Goal: Task Accomplishment & Management: Use online tool/utility

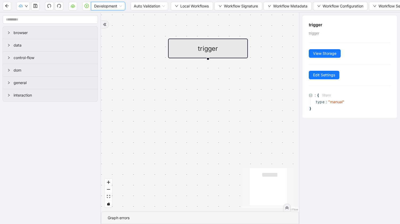
click at [189, 50] on div "trigger" at bounding box center [208, 49] width 80 height 20
click at [20, 34] on span "browser" at bounding box center [54, 33] width 80 height 6
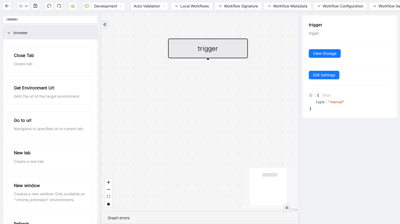
click at [20, 34] on span "browser" at bounding box center [54, 33] width 80 height 6
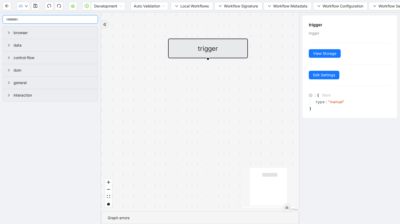
click at [24, 19] on input "text" at bounding box center [50, 19] width 95 height 9
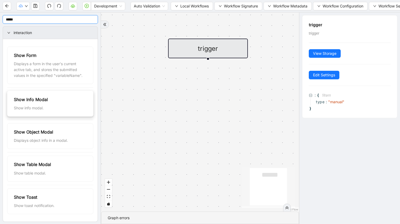
type input "****"
click at [49, 103] on div "Show Info Modal" at bounding box center [50, 99] width 73 height 7
click at [55, 101] on div "Show Info Modal" at bounding box center [50, 99] width 73 height 7
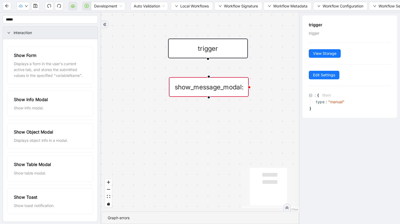
drag, startPoint x: 255, startPoint y: 93, endPoint x: 217, endPoint y: 90, distance: 38.2
click at [217, 90] on div "show_message_modal:" at bounding box center [209, 87] width 80 height 20
drag, startPoint x: 208, startPoint y: 58, endPoint x: 207, endPoint y: 82, distance: 24.3
click at [214, 86] on div "show_message_modal:" at bounding box center [208, 87] width 80 height 20
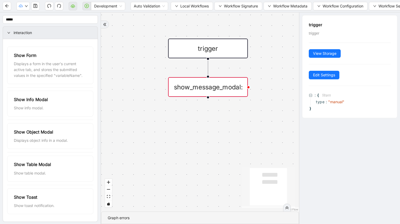
click at [213, 81] on div "show_message_modal:" at bounding box center [208, 87] width 80 height 20
click at [218, 89] on div "show_message_modal:" at bounding box center [208, 87] width 80 height 20
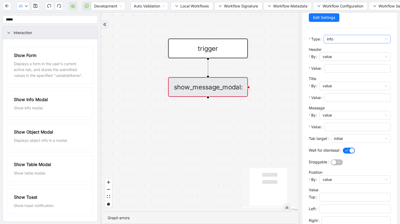
scroll to position [58, 0]
click at [366, 68] on input "Value" at bounding box center [357, 68] width 59 height 6
type input "*"
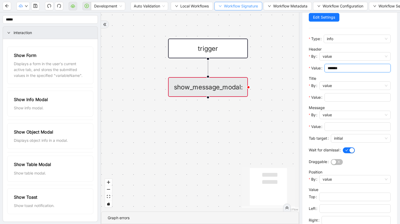
type input "*******"
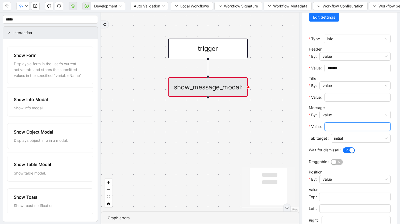
click at [346, 127] on input "Value" at bounding box center [357, 127] width 59 height 6
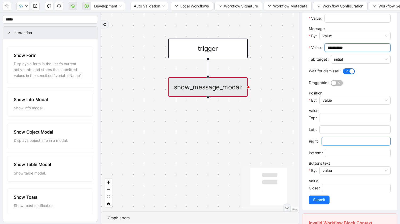
scroll to position [135, 0]
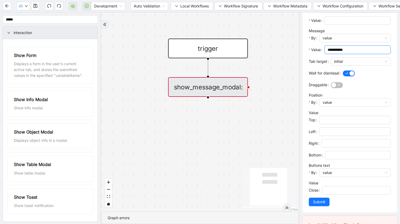
type input "**********"
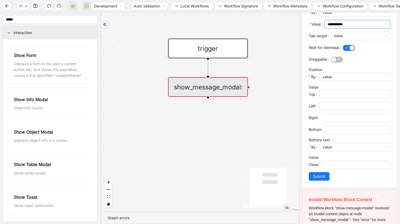
scroll to position [164, 0]
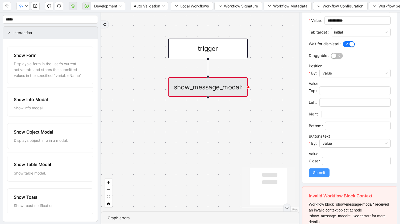
click at [323, 171] on span "Submit" at bounding box center [319, 173] width 12 height 6
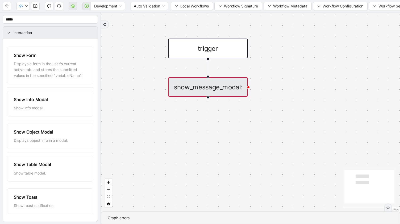
click at [213, 83] on div "show_message_modal:" at bounding box center [208, 87] width 80 height 20
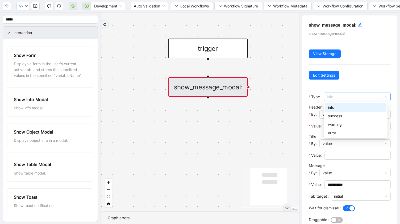
click at [358, 94] on span "info" at bounding box center [357, 97] width 61 height 8
click at [323, 34] on span "show-message-modal" at bounding box center [327, 33] width 36 height 4
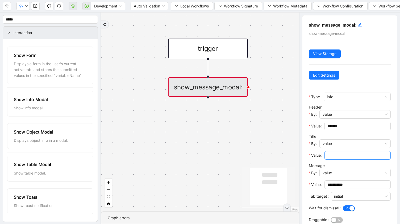
click at [379, 155] on input "Value" at bounding box center [357, 156] width 59 height 6
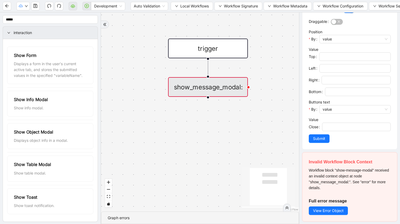
type input "********"
click at [370, 170] on span "Workflow block "show-message-modal" received an invalid context object at node …" at bounding box center [349, 179] width 80 height 22
click at [329, 38] on span "value" at bounding box center [355, 39] width 65 height 8
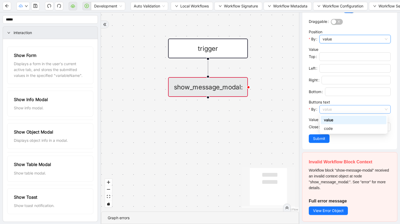
click at [344, 109] on span "value" at bounding box center [355, 109] width 65 height 8
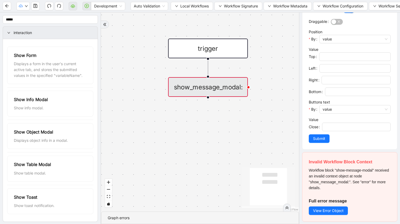
click at [318, 141] on span "Submit" at bounding box center [319, 139] width 12 height 6
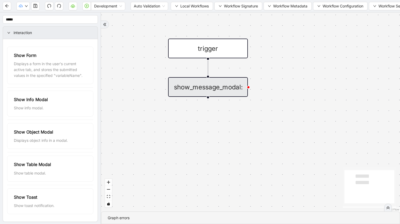
click at [390, 206] on div at bounding box center [388, 208] width 8 height 8
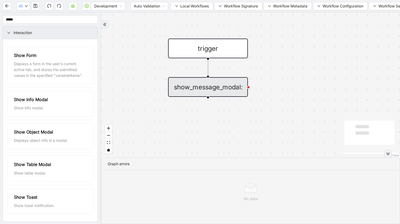
click at [387, 156] on div at bounding box center [388, 154] width 8 height 8
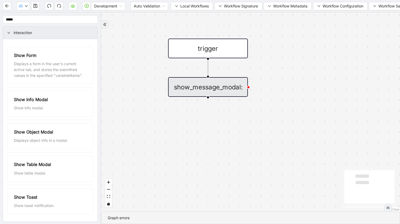
click at [234, 93] on div "show_message_modal:" at bounding box center [208, 87] width 80 height 20
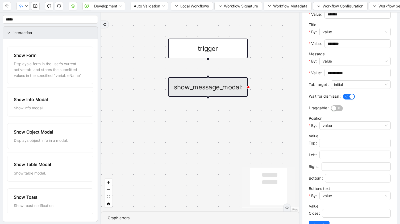
scroll to position [129, 0]
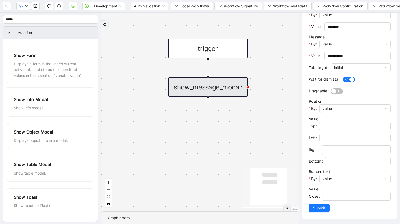
click at [278, 55] on div "trigger show_message_modal:" at bounding box center [200, 112] width 198 height 199
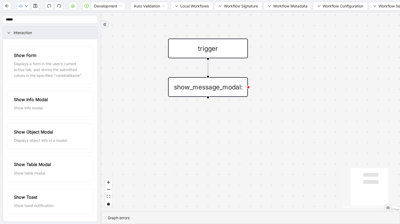
scroll to position [0, 0]
click at [85, 7] on icon "play-circle" at bounding box center [87, 6] width 4 height 4
click at [33, 5] on button "button" at bounding box center [35, 6] width 9 height 9
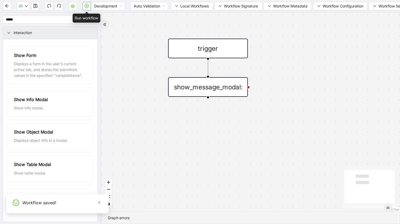
click at [87, 7] on icon "play-circle" at bounding box center [87, 6] width 4 height 4
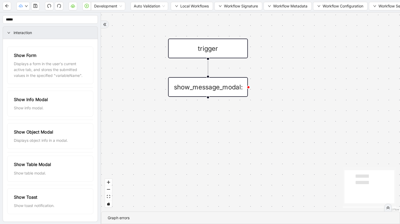
click at [199, 88] on div "show_message_modal:" at bounding box center [208, 87] width 80 height 20
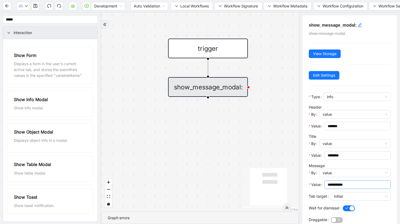
click at [346, 187] on input "**********" at bounding box center [357, 185] width 59 height 6
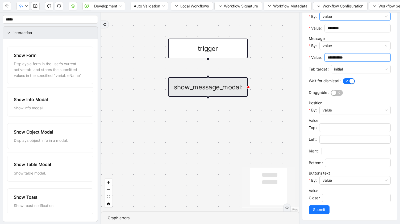
scroll to position [127, 0]
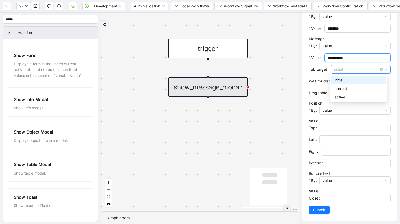
click at [353, 70] on span "initial" at bounding box center [361, 69] width 54 height 8
click at [352, 81] on div "initial" at bounding box center [359, 80] width 49 height 6
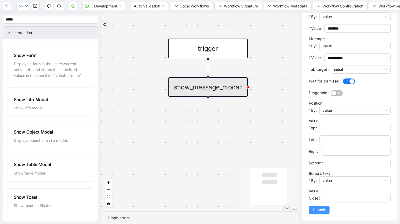
click at [322, 213] on button "Submit" at bounding box center [319, 210] width 21 height 9
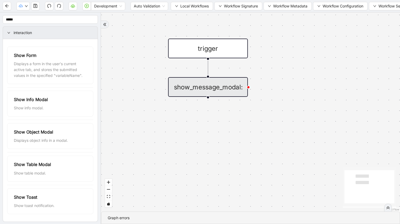
click at [35, 11] on div "Development Auto Validation Local Workflows Workflow Signature Workflow Metadat…" at bounding box center [200, 6] width 400 height 12
click at [35, 7] on icon "save" at bounding box center [35, 6] width 4 height 4
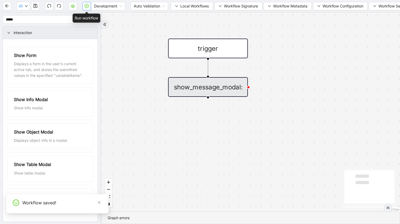
click at [86, 8] on button "button" at bounding box center [87, 6] width 9 height 9
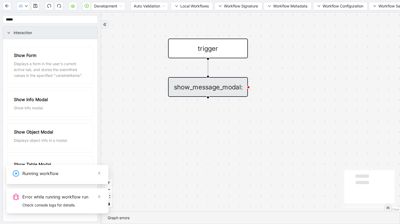
click at [61, 200] on div "Error while running workflow run" at bounding box center [62, 197] width 80 height 6
click at [59, 206] on div "Check console logs for details." at bounding box center [62, 205] width 80 height 6
click at [388, 211] on div at bounding box center [388, 208] width 8 height 8
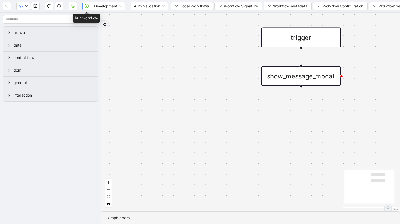
click at [86, 7] on icon "play-circle" at bounding box center [87, 6] width 4 height 4
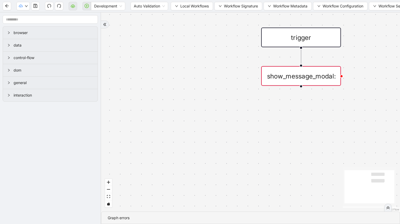
click at [301, 82] on div "show_message_modal:" at bounding box center [301, 76] width 80 height 20
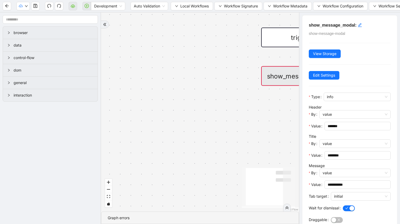
click at [279, 175] on icon "React Flow mini map" at bounding box center [268, 187] width 53 height 40
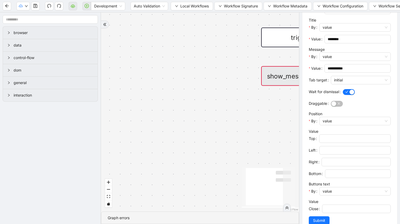
scroll to position [187, 0]
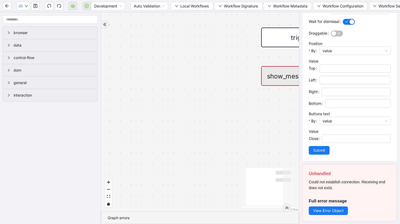
click at [316, 180] on span "Could not establish connection. Receiving end does not exist." at bounding box center [347, 185] width 76 height 10
click at [329, 188] on span "Could not establish connection. Receiving end does not exist." at bounding box center [347, 185] width 76 height 10
click at [323, 214] on button "View Error Object" at bounding box center [328, 211] width 39 height 9
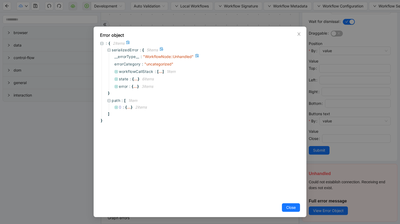
click at [175, 54] on div "" WorkflowNode::Unhandled "" at bounding box center [168, 57] width 51 height 6
click at [158, 62] on span "" uncategorized "" at bounding box center [159, 64] width 29 height 5
click at [132, 69] on span "workflowCallStack" at bounding box center [136, 71] width 35 height 5
click at [124, 70] on span "workflowCallStack" at bounding box center [136, 71] width 35 height 5
click at [293, 211] on button "Close" at bounding box center [291, 207] width 18 height 9
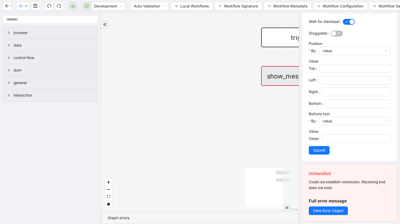
click at [281, 80] on div "show_message_modal:" at bounding box center [301, 76] width 80 height 20
click at [34, 8] on button "button" at bounding box center [35, 6] width 9 height 9
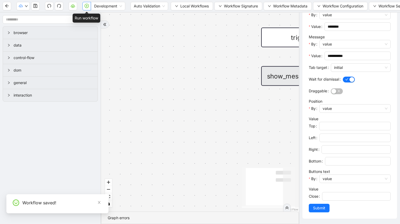
click at [86, 7] on icon "play-circle" at bounding box center [87, 6] width 4 height 4
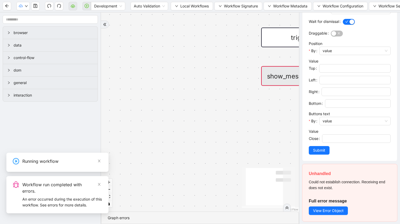
click at [275, 84] on div "show_message_modal:" at bounding box center [301, 76] width 80 height 20
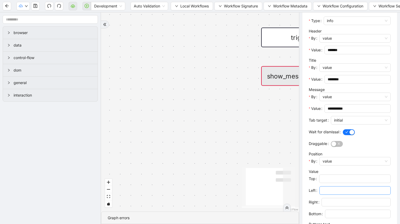
scroll to position [79, 0]
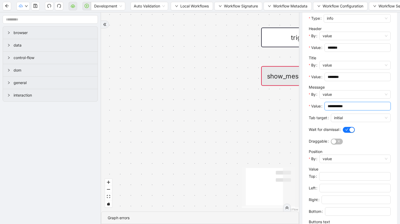
click at [353, 104] on input "**********" at bounding box center [357, 106] width 59 height 6
click at [342, 73] on span "********" at bounding box center [358, 77] width 66 height 9
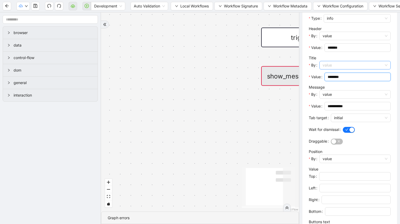
click at [337, 63] on span "value" at bounding box center [355, 65] width 65 height 8
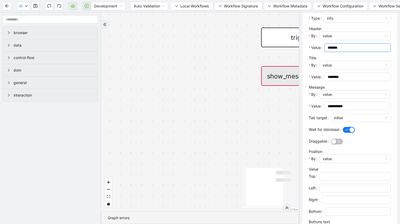
click at [346, 47] on input "*******" at bounding box center [357, 48] width 59 height 6
click at [357, 79] on input "********" at bounding box center [357, 77] width 59 height 6
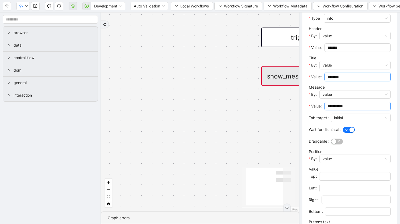
click at [367, 105] on input "**********" at bounding box center [357, 106] width 59 height 6
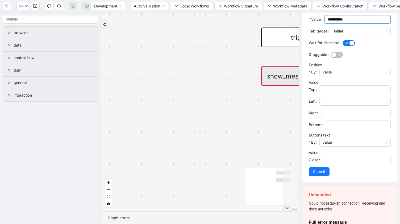
scroll to position [187, 0]
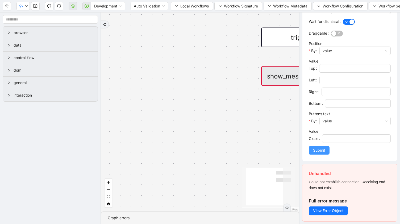
click at [325, 149] on span "Submit" at bounding box center [319, 150] width 12 height 6
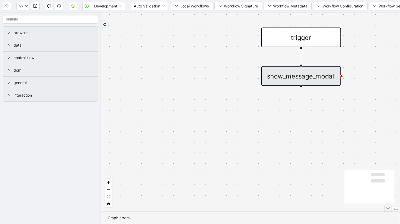
click at [307, 69] on div "show_message_modal:" at bounding box center [301, 76] width 80 height 20
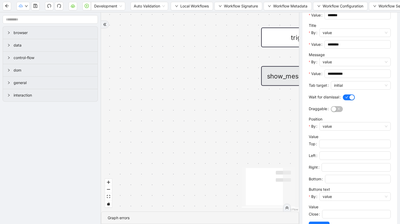
scroll to position [129, 0]
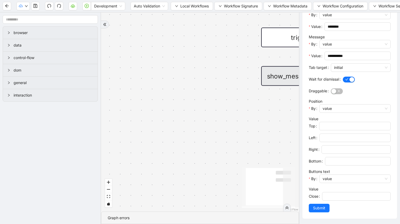
click at [239, 156] on div "trigger show_message_modal:" at bounding box center [200, 112] width 198 height 199
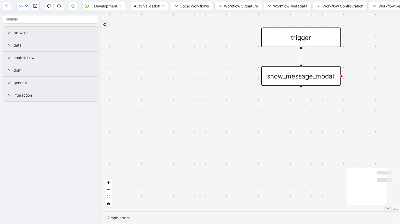
scroll to position [0, 0]
click at [125, 215] on div "Graph errors" at bounding box center [250, 218] width 299 height 13
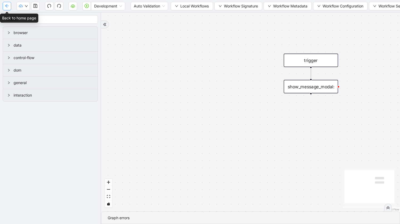
click at [4, 6] on button "button" at bounding box center [7, 6] width 9 height 9
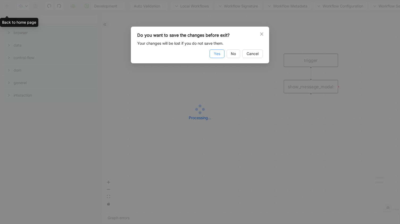
click at [215, 57] on button "Yes" at bounding box center [217, 54] width 15 height 9
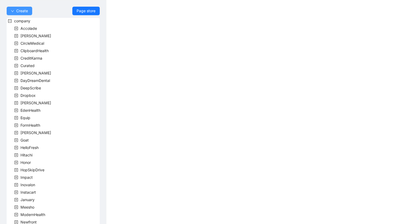
click at [28, 13] on button "Create" at bounding box center [20, 11] width 26 height 9
click at [23, 20] on span "Workflow" at bounding box center [19, 22] width 17 height 6
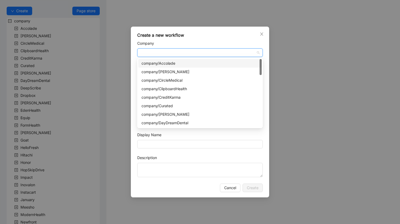
click at [156, 52] on input "Company" at bounding box center [200, 53] width 119 height 8
click at [174, 50] on input "Company" at bounding box center [200, 53] width 119 height 8
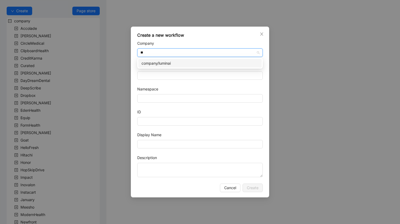
type input "***"
click at [179, 64] on div "company/luminai" at bounding box center [200, 63] width 117 height 6
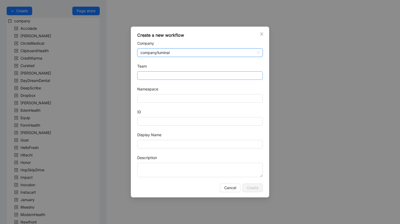
click at [177, 76] on input "Team" at bounding box center [200, 76] width 119 height 8
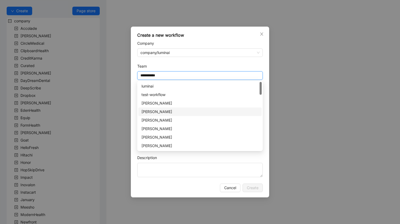
type input "**********"
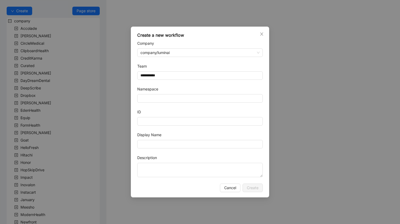
click at [307, 114] on div "**********" at bounding box center [200, 112] width 400 height 224
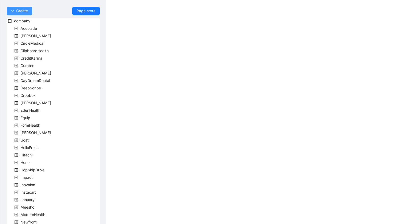
click at [17, 13] on span "Create" at bounding box center [22, 11] width 12 height 6
click at [18, 22] on span "Workflow" at bounding box center [19, 22] width 17 height 6
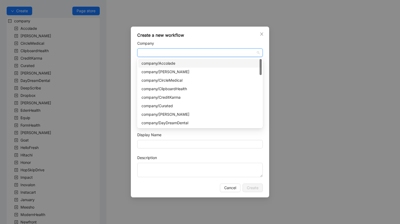
click at [165, 53] on input "Company" at bounding box center [200, 53] width 119 height 8
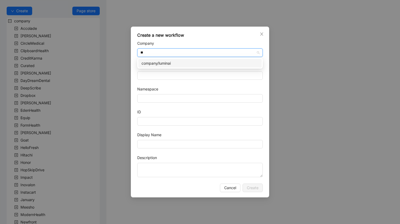
type input "***"
click at [167, 64] on div "company/luminai" at bounding box center [200, 63] width 117 height 6
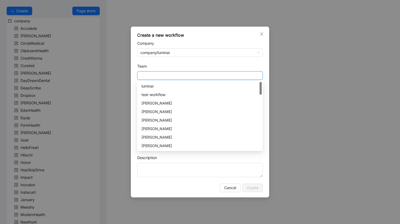
click at [168, 73] on input "Team" at bounding box center [200, 76] width 119 height 8
type input "**********"
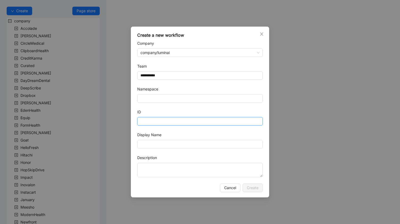
click at [164, 120] on input "ID" at bounding box center [200, 121] width 126 height 9
type input "**********"
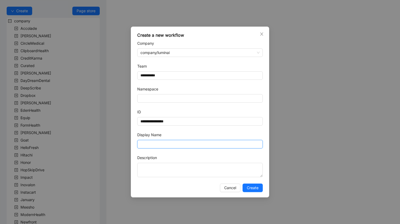
click at [188, 142] on input "Display Name" at bounding box center [200, 144] width 126 height 9
type input "**********"
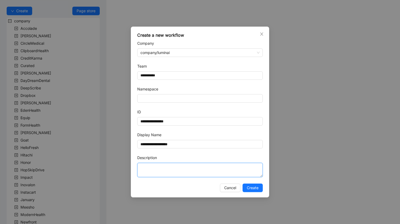
click at [181, 172] on textarea "Description" at bounding box center [200, 170] width 126 height 14
type textarea "**********"
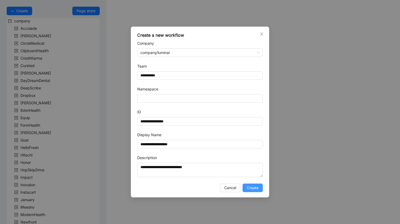
click at [253, 190] on span "Create" at bounding box center [253, 188] width 12 height 6
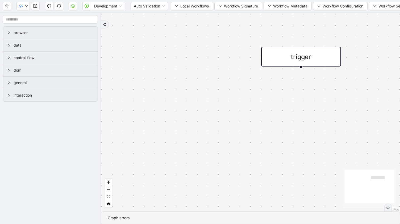
click at [298, 52] on div "trigger" at bounding box center [301, 57] width 80 height 20
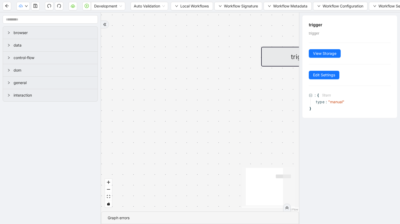
click at [351, 159] on div "trigger trigger View Storage Edit Settings : { 1 item type : " manual " }" at bounding box center [349, 119] width 101 height 212
click at [26, 20] on input "text" at bounding box center [50, 19] width 95 height 9
type input "*"
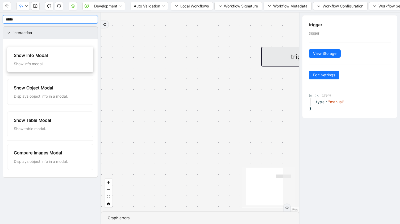
type input "*****"
click at [56, 61] on div "Show info modal." at bounding box center [50, 64] width 73 height 6
click at [290, 63] on div "trigger" at bounding box center [301, 57] width 80 height 20
click at [299, 126] on div "trigger" at bounding box center [200, 112] width 198 height 199
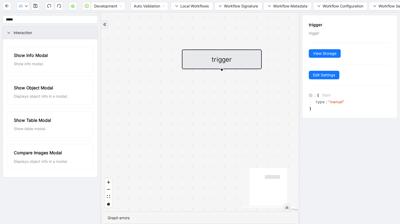
drag, startPoint x: 240, startPoint y: 111, endPoint x: 161, endPoint y: 113, distance: 79.4
click at [160, 114] on div "trigger" at bounding box center [200, 112] width 198 height 199
click at [29, 61] on div "Show info modal." at bounding box center [50, 64] width 73 height 6
click at [29, 59] on div "Show Info Modal" at bounding box center [50, 55] width 73 height 7
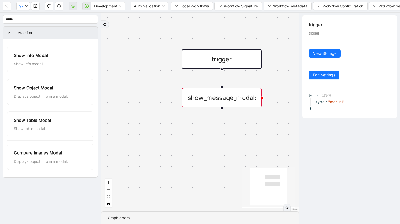
drag, startPoint x: 243, startPoint y: 99, endPoint x: 222, endPoint y: 95, distance: 21.6
click at [222, 95] on div "show_message_modal:" at bounding box center [222, 98] width 80 height 20
drag, startPoint x: 222, startPoint y: 69, endPoint x: 222, endPoint y: 82, distance: 12.2
click at [220, 103] on div "show_message_modal:" at bounding box center [222, 98] width 80 height 20
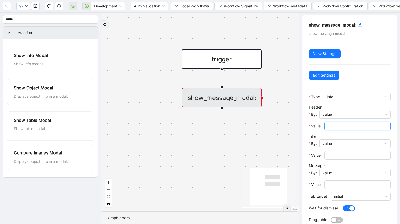
click at [341, 126] on input "Value" at bounding box center [357, 126] width 59 height 6
type input "*******"
click at [352, 157] on input "Value" at bounding box center [357, 156] width 59 height 6
type input "********"
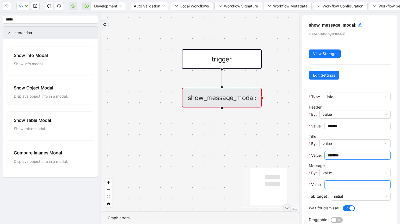
click at [340, 186] on input "Value" at bounding box center [357, 185] width 59 height 6
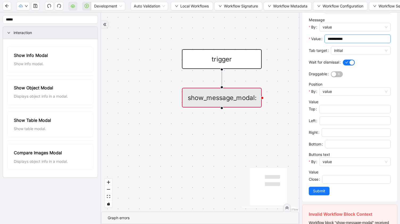
scroll to position [155, 0]
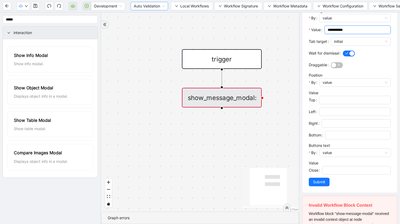
type input "**********"
click at [358, 206] on h5 "Invalid Workflow Block Context" at bounding box center [350, 205] width 82 height 6
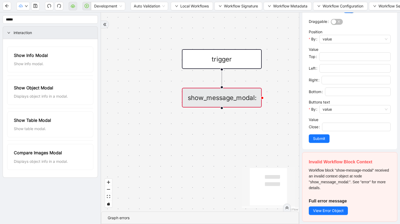
click at [347, 178] on div "Workflow block "show-message-modal" received an invalid context object at node …" at bounding box center [350, 178] width 82 height 23
click at [322, 210] on span "View Error Object" at bounding box center [328, 211] width 31 height 6
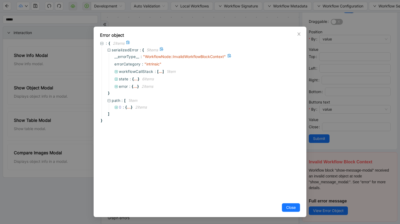
click at [173, 56] on span "" WorkflowNode::InvalidWorkflowBlockContext "" at bounding box center [184, 56] width 83 height 5
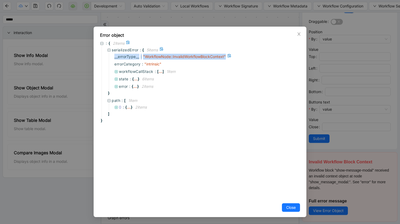
click at [173, 56] on span "" WorkflowNode::InvalidWorkflowBlockContext "" at bounding box center [184, 56] width 83 height 5
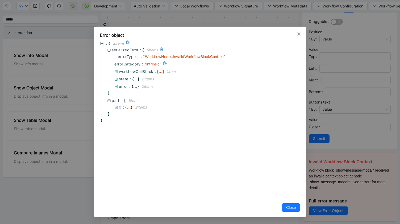
click at [151, 65] on span "" intrinsic "" at bounding box center [153, 64] width 17 height 5
click at [162, 73] on div "..." at bounding box center [161, 71] width 4 height 3
click at [130, 58] on span "__errorType__" at bounding box center [126, 57] width 25 height 6
click at [232, 57] on icon at bounding box center [230, 56] width 4 height 4
click at [232, 57] on span "✔" at bounding box center [230, 56] width 3 height 5
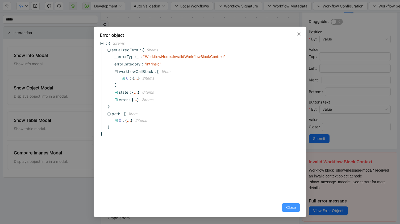
click at [293, 208] on span "Close" at bounding box center [291, 208] width 10 height 6
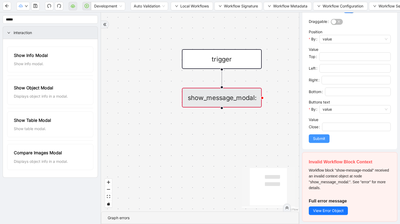
click at [320, 141] on span "Submit" at bounding box center [319, 139] width 12 height 6
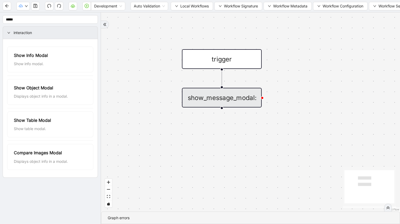
click at [263, 99] on div "trigger show_message_modal:" at bounding box center [250, 112] width 299 height 199
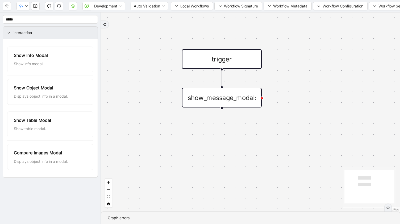
click at [263, 98] on div at bounding box center [262, 97] width 3 height 3
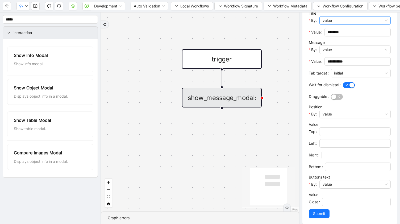
scroll to position [129, 0]
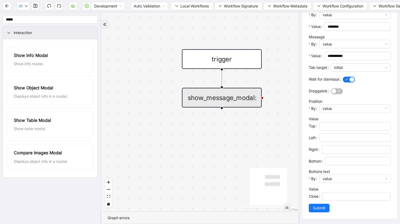
click at [222, 94] on div "show_message_modal:" at bounding box center [222, 98] width 80 height 20
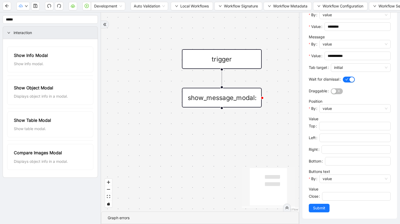
click at [226, 56] on div "trigger" at bounding box center [222, 59] width 80 height 20
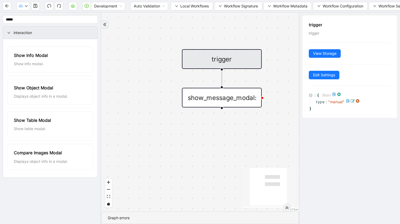
click at [337, 101] on span "" manual "" at bounding box center [337, 102] width 16 height 5
click at [341, 102] on span "" manual "" at bounding box center [337, 102] width 16 height 5
click at [341, 94] on icon at bounding box center [339, 94] width 3 height 3
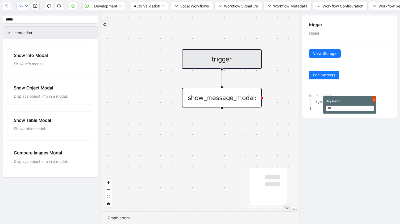
click at [374, 99] on icon at bounding box center [375, 100] width 6 height 6
click at [354, 151] on div "trigger trigger View Storage Edit Settings : { 1 item type : " manual " }" at bounding box center [349, 119] width 101 height 212
click at [223, 109] on div at bounding box center [221, 107] width 3 height 3
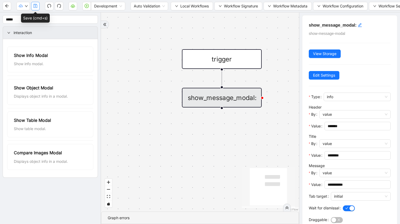
click at [37, 7] on icon "save" at bounding box center [35, 6] width 4 height 4
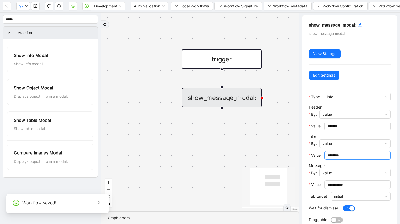
scroll to position [129, 0]
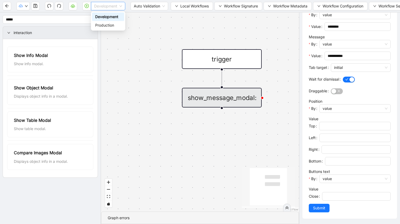
click at [104, 6] on span "Development" at bounding box center [108, 6] width 28 height 8
click at [88, 7] on icon "play-circle" at bounding box center [87, 6] width 4 height 4
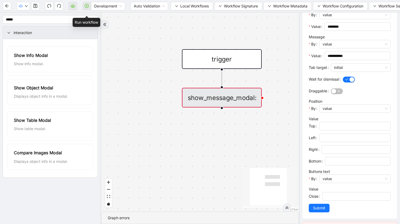
click at [87, 6] on span at bounding box center [87, 6] width 9 height 17
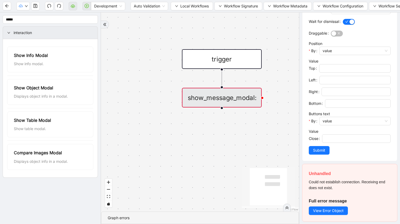
click at [323, 187] on span "Could not establish connection. Receiving end does not exist." at bounding box center [347, 185] width 76 height 10
click at [332, 211] on span "View Error Object" at bounding box center [328, 211] width 31 height 6
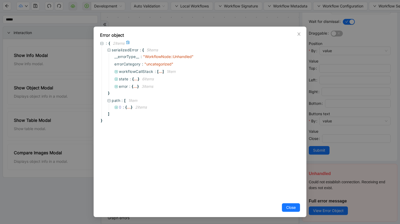
click at [129, 42] on icon at bounding box center [127, 42] width 3 height 4
click at [199, 56] on icon at bounding box center [196, 56] width 3 height 4
click at [178, 64] on icon at bounding box center [176, 63] width 3 height 4
click at [163, 50] on icon at bounding box center [161, 49] width 3 height 4
click at [300, 33] on icon "close" at bounding box center [299, 34] width 4 height 4
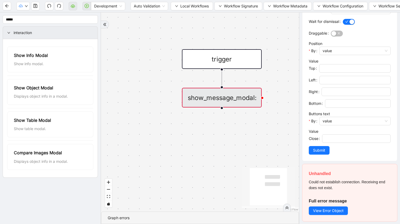
click at [287, 207] on icon "double-right" at bounding box center [287, 208] width 3 height 3
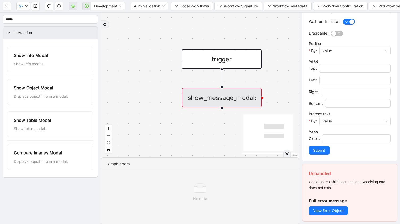
click at [287, 153] on icon "double-right" at bounding box center [287, 154] width 4 height 4
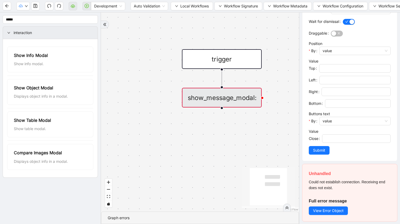
click at [329, 176] on h5 "Unhandled" at bounding box center [350, 174] width 82 height 6
click at [328, 210] on span "View Error Object" at bounding box center [328, 211] width 31 height 6
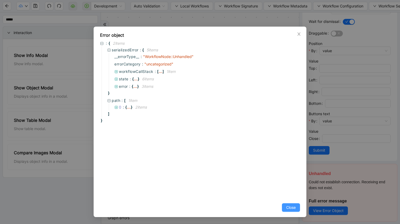
click at [288, 207] on span "Close" at bounding box center [291, 208] width 10 height 6
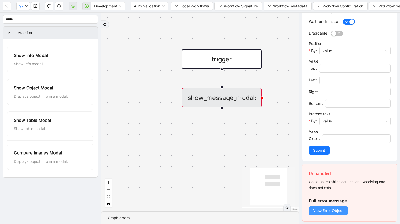
click at [324, 208] on span "View Error Object" at bounding box center [328, 211] width 31 height 6
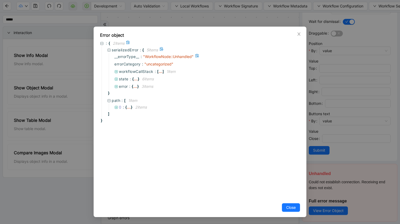
click at [199, 55] on icon at bounding box center [197, 56] width 4 height 4
click at [291, 208] on span "Close" at bounding box center [291, 208] width 10 height 6
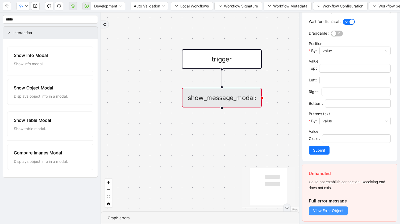
click at [336, 214] on button "View Error Object" at bounding box center [328, 211] width 39 height 9
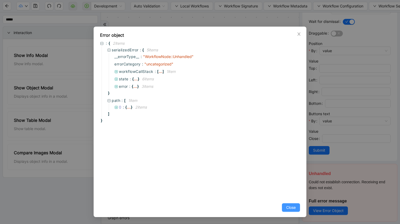
click at [296, 209] on span "Close" at bounding box center [291, 208] width 10 height 6
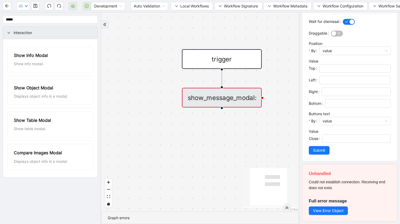
click at [232, 102] on div "show_message_modal:" at bounding box center [222, 98] width 80 height 20
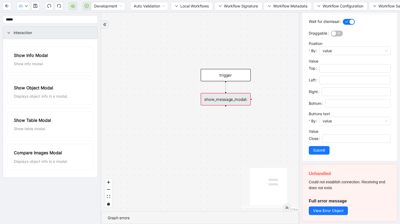
click at [286, 206] on div at bounding box center [287, 208] width 8 height 8
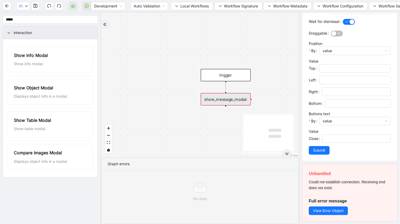
click at [120, 163] on div "Graph errors" at bounding box center [200, 164] width 185 height 6
click at [198, 191] on icon at bounding box center [200, 190] width 12 height 6
click at [214, 100] on div "show_message_modal:" at bounding box center [226, 99] width 50 height 12
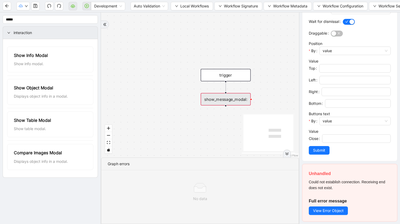
click at [214, 100] on div "show_message_modal:" at bounding box center [226, 99] width 50 height 12
click at [61, 97] on div "Displays object info in a modal." at bounding box center [50, 96] width 73 height 6
click at [54, 54] on div "Show Info Modal" at bounding box center [50, 55] width 73 height 7
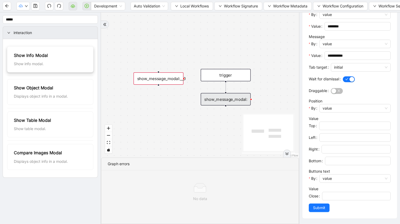
scroll to position [129, 0]
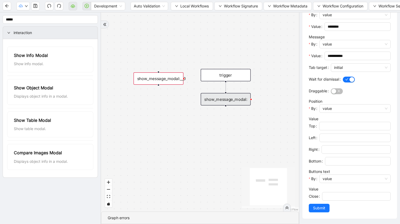
drag, startPoint x: 162, startPoint y: 78, endPoint x: 92, endPoint y: 70, distance: 70.5
click at [92, 70] on section "**********" at bounding box center [200, 119] width 400 height 212
click at [154, 81] on div "show_message_modal:__0" at bounding box center [159, 78] width 50 height 12
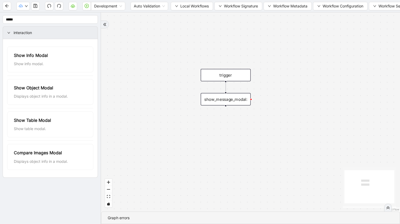
click at [222, 101] on div "show_message_modal:" at bounding box center [226, 99] width 50 height 12
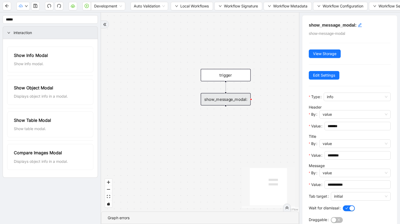
scroll to position [14, 0]
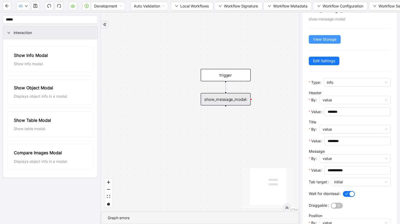
click at [331, 39] on span "View Storage" at bounding box center [324, 39] width 23 height 6
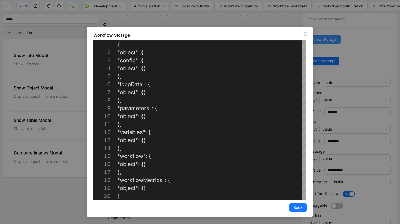
scroll to position [80, 0]
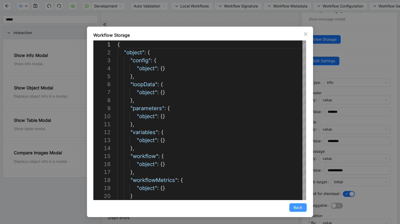
click at [302, 210] on span "Back" at bounding box center [298, 208] width 9 height 6
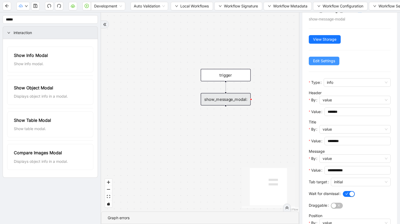
click at [321, 62] on span "Edit Settings" at bounding box center [324, 61] width 22 height 6
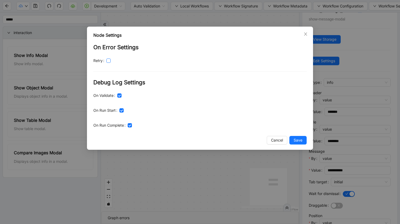
click at [110, 60] on span at bounding box center [108, 61] width 4 height 4
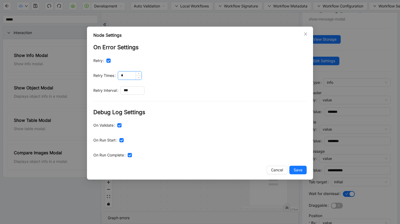
click at [130, 75] on input "*" at bounding box center [129, 76] width 23 height 8
type input "*"
click at [302, 170] on span "Save" at bounding box center [298, 170] width 9 height 6
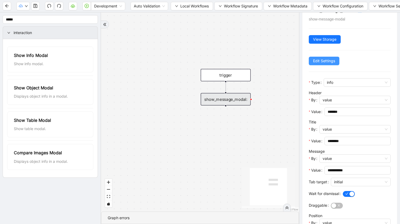
click at [325, 63] on span "Edit Settings" at bounding box center [324, 61] width 22 height 6
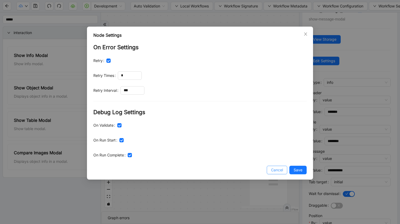
click at [275, 171] on span "Cancel" at bounding box center [277, 170] width 12 height 6
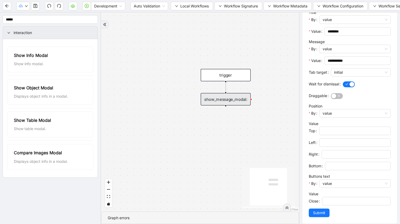
scroll to position [129, 0]
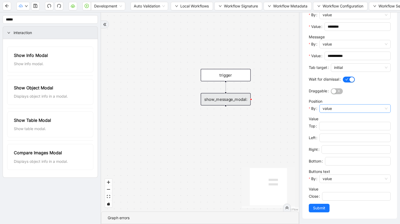
click at [333, 109] on span "value" at bounding box center [355, 109] width 65 height 8
click at [324, 207] on span "Submit" at bounding box center [319, 208] width 12 height 6
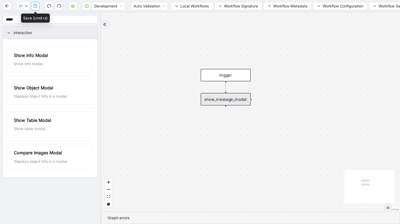
click at [34, 7] on icon "save" at bounding box center [35, 6] width 4 height 4
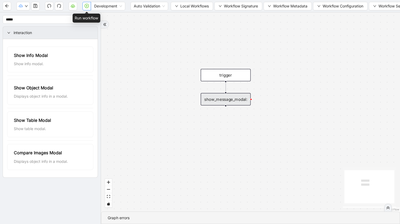
click at [88, 6] on icon "play-circle" at bounding box center [87, 6] width 4 height 4
click at [245, 101] on div "show_message_modal:" at bounding box center [226, 99] width 50 height 12
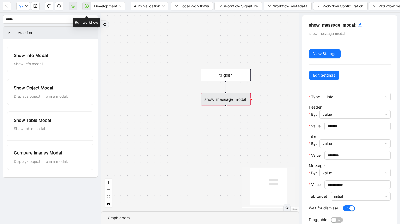
click at [89, 6] on span at bounding box center [87, 6] width 9 height 17
click at [122, 8] on span "Development" at bounding box center [108, 6] width 28 height 8
click at [116, 27] on div "Production" at bounding box center [108, 25] width 26 height 6
click at [117, 8] on span "Production" at bounding box center [106, 6] width 24 height 8
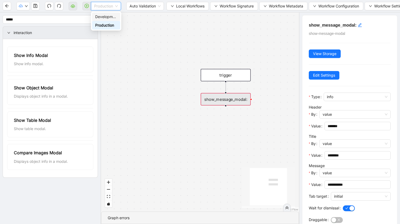
click at [114, 16] on div "Development" at bounding box center [106, 17] width 22 height 6
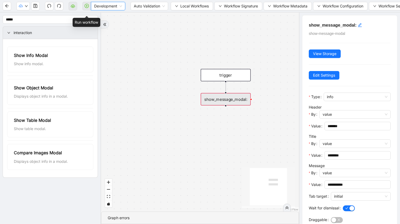
click at [86, 5] on span at bounding box center [87, 6] width 9 height 17
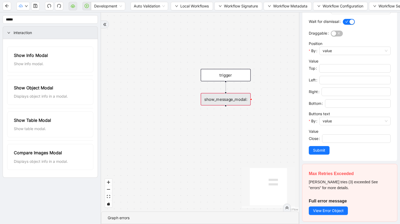
click at [334, 171] on h5 "Max Retries Exceeded" at bounding box center [350, 174] width 82 height 6
click at [333, 178] on div "Max Retries Exceeded Max tries (3) exceeded See "errors" for more details. Full…" at bounding box center [350, 192] width 95 height 57
click at [335, 207] on button "View Error Object" at bounding box center [328, 211] width 39 height 9
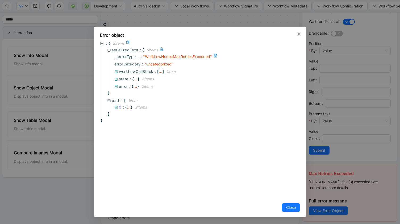
click at [177, 58] on span "" WorkflowNode::MaxRetriesExceeded "" at bounding box center [177, 56] width 69 height 5
click at [296, 208] on span "Close" at bounding box center [291, 208] width 10 height 6
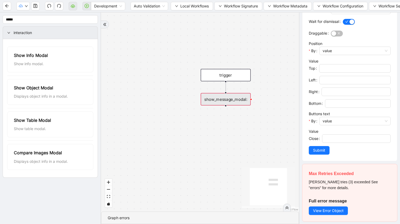
click at [319, 153] on span "Submit" at bounding box center [319, 150] width 12 height 6
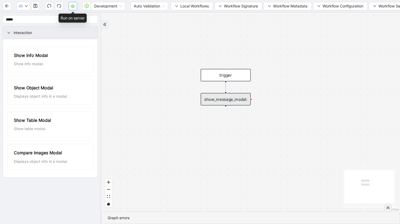
click at [74, 5] on icon "cloud-server" at bounding box center [73, 5] width 4 height 3
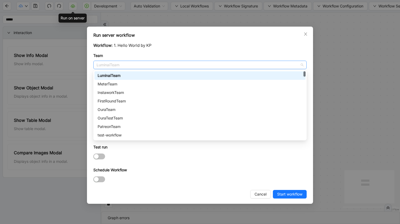
click at [140, 64] on span "LuminaiTeam" at bounding box center [200, 65] width 207 height 8
click at [140, 77] on div "LuminaiTeam" at bounding box center [200, 76] width 205 height 6
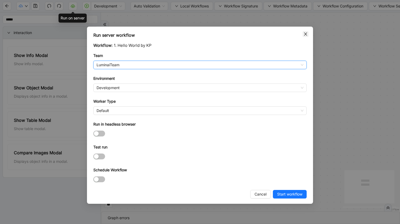
click at [306, 33] on icon "close" at bounding box center [305, 33] width 3 height 3
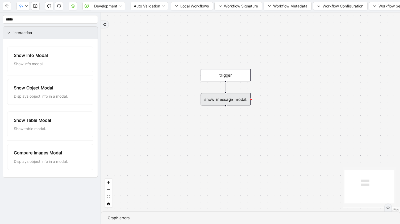
click at [233, 100] on div "show_message_modal:" at bounding box center [226, 99] width 50 height 12
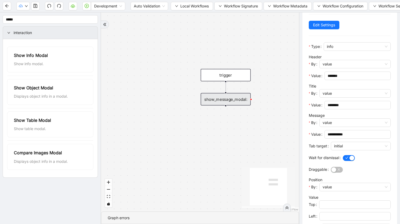
scroll to position [129, 0]
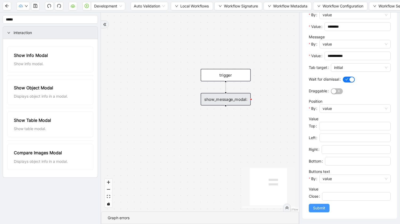
click at [319, 211] on button "Submit" at bounding box center [319, 208] width 21 height 9
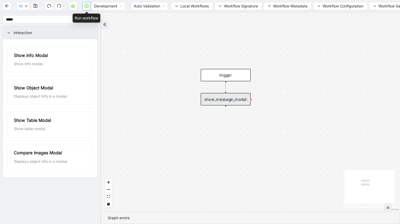
scroll to position [0, 17]
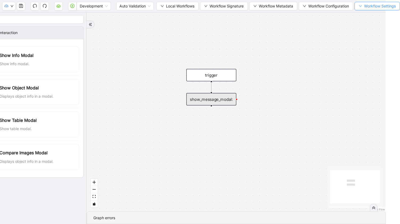
click at [361, 7] on icon "down" at bounding box center [360, 6] width 3 height 3
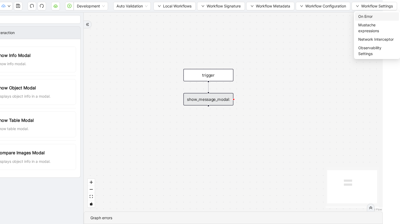
click at [366, 16] on span "On Error" at bounding box center [378, 17] width 38 height 6
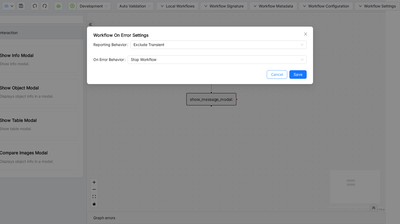
click at [279, 73] on span "Cancel" at bounding box center [277, 75] width 12 height 6
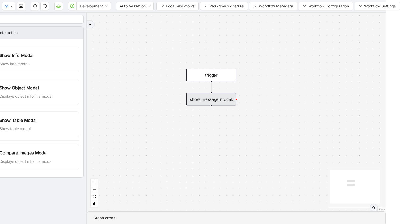
click at [215, 104] on div "show_message_modal:" at bounding box center [212, 99] width 50 height 12
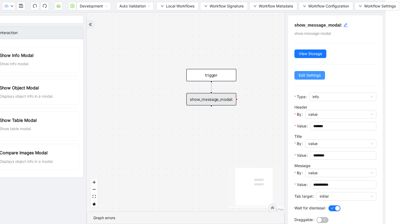
click at [299, 74] on span "Edit Settings" at bounding box center [310, 75] width 22 height 6
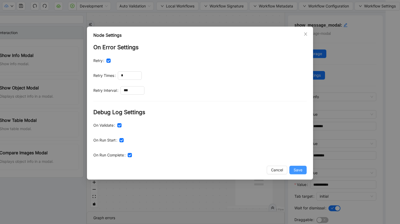
click at [305, 173] on button "Save" at bounding box center [298, 170] width 17 height 9
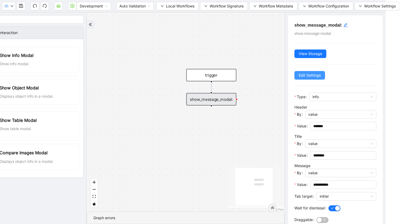
click at [318, 76] on span "Edit Settings" at bounding box center [310, 75] width 22 height 6
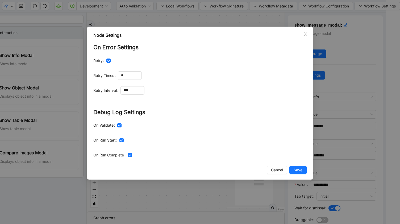
click at [130, 80] on form "On Error Settings Retry Retry Times * Retry Interval *** Debug Log Settings On …" at bounding box center [200, 101] width 214 height 117
click at [128, 77] on input "*" at bounding box center [129, 76] width 23 height 8
type input "*"
click at [302, 168] on span "Save" at bounding box center [298, 170] width 9 height 6
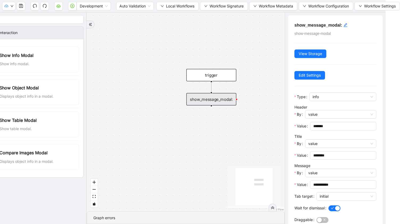
scroll to position [129, 0]
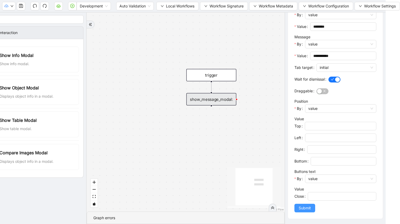
click at [301, 206] on span "Submit" at bounding box center [305, 208] width 12 height 6
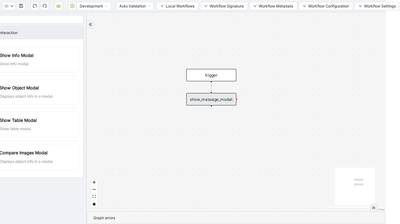
scroll to position [0, 0]
click at [19, 6] on icon "save" at bounding box center [21, 6] width 4 height 4
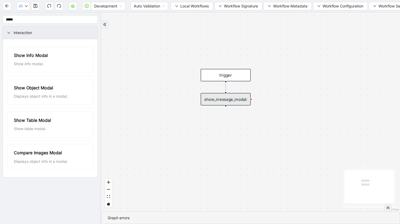
click at [8, 32] on icon "right" at bounding box center [8, 32] width 3 height 3
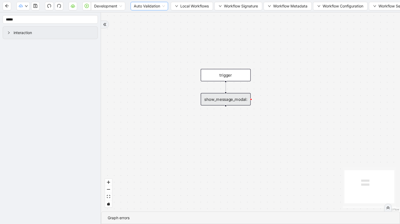
click at [152, 6] on span "Auto Validation" at bounding box center [149, 6] width 31 height 8
click at [196, 6] on span "Local Workflows" at bounding box center [195, 6] width 28 height 6
click at [246, 11] on div "Development Auto Validation Local Workflows Workflow Signature Workflow Metadat…" at bounding box center [200, 6] width 400 height 12
click at [245, 7] on span "Workflow Signature" at bounding box center [241, 6] width 34 height 6
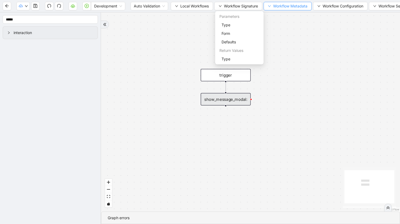
click at [287, 7] on span "Workflow Metadata" at bounding box center [290, 6] width 34 height 6
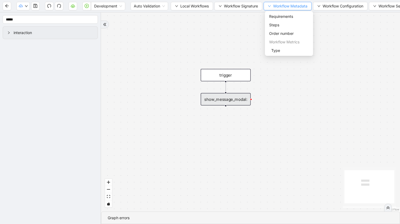
click at [287, 7] on span "Workflow Metadata" at bounding box center [290, 6] width 34 height 6
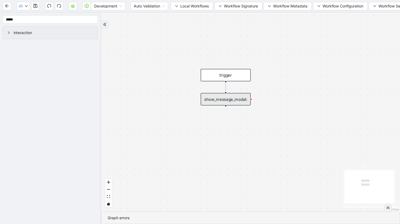
click at [238, 104] on div "show_message_modal:" at bounding box center [226, 99] width 50 height 12
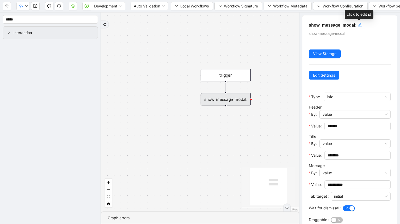
click at [358, 24] on icon "edit" at bounding box center [360, 25] width 4 height 4
click at [361, 24] on icon "edit" at bounding box center [360, 25] width 4 height 4
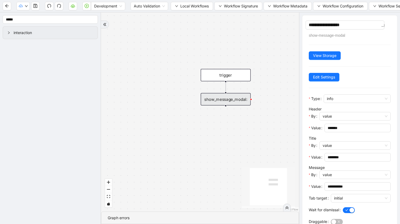
type textarea "**********"
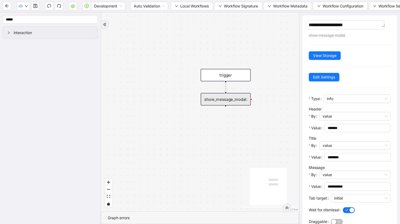
type textarea "**********"
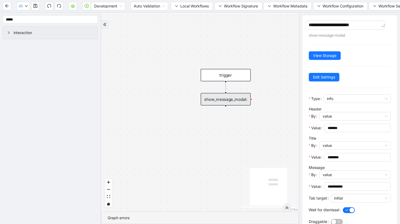
type textarea "**********"
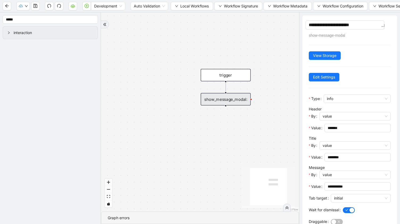
type textarea "**********"
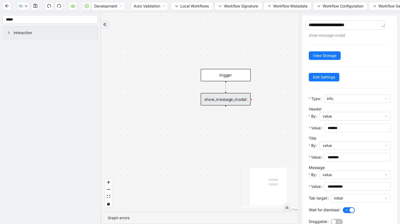
type textarea "**********"
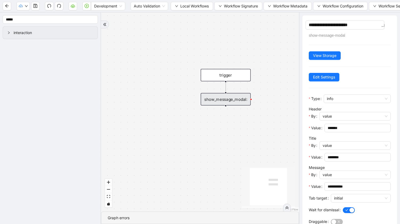
type textarea "**********"
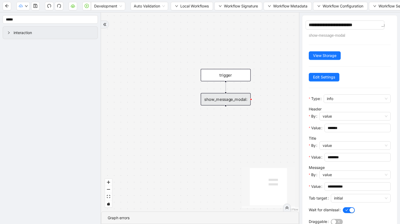
type textarea "**********"
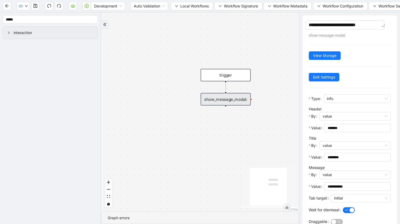
type textarea "**********"
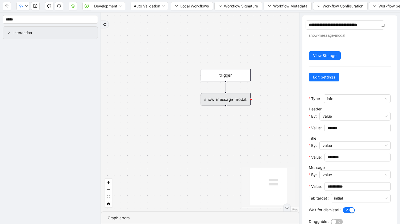
type textarea "**********"
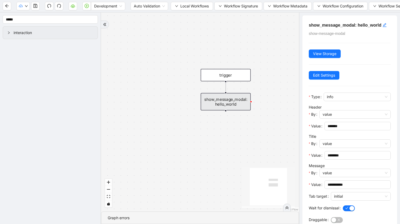
click at [358, 34] on div "**********" at bounding box center [350, 181] width 95 height 332
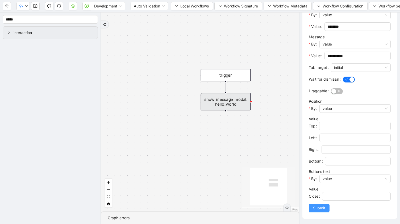
click at [316, 212] on button "Submit" at bounding box center [319, 208] width 21 height 9
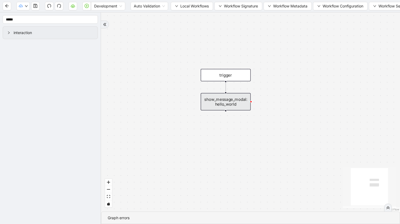
scroll to position [0, 0]
click at [226, 83] on icon "Edge from trigger to show_message_modal: hello_world" at bounding box center [226, 87] width 0 height 9
drag, startPoint x: 226, startPoint y: 81, endPoint x: 226, endPoint y: 91, distance: 9.6
click at [36, 6] on icon "save" at bounding box center [35, 6] width 4 height 4
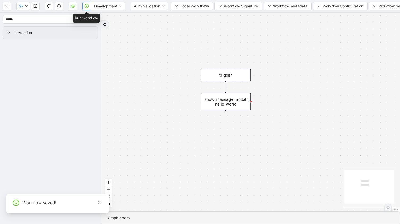
click at [87, 5] on icon "play-circle" at bounding box center [87, 6] width 4 height 4
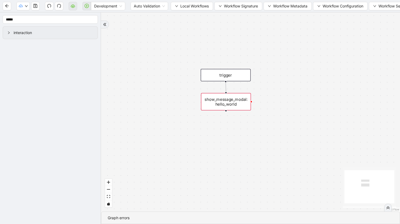
click at [234, 103] on div "show_message_modal: hello_world" at bounding box center [226, 101] width 50 height 17
click at [231, 96] on div "show_message_modal: hello_world" at bounding box center [226, 101] width 50 height 17
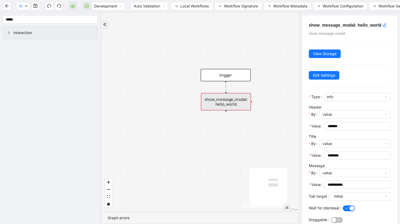
scroll to position [187, 0]
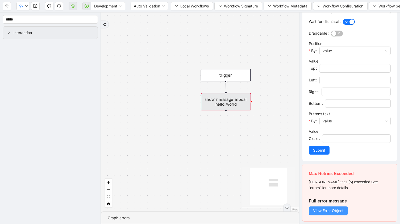
click at [332, 211] on span "View Error Object" at bounding box center [328, 211] width 31 height 6
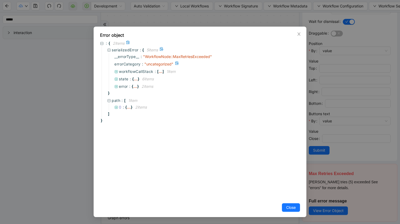
click at [158, 63] on span "" uncategorized "" at bounding box center [159, 64] width 29 height 5
click at [128, 72] on span "workflowCallStack" at bounding box center [136, 71] width 35 height 5
click at [124, 79] on icon at bounding box center [124, 79] width 4 height 4
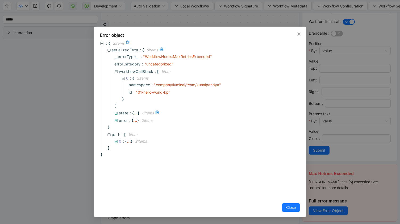
click at [116, 111] on span at bounding box center [116, 113] width 4 height 5
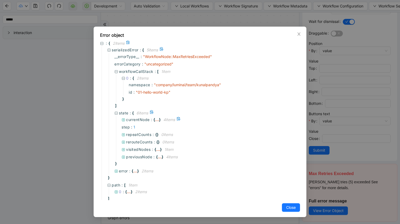
click at [124, 119] on icon at bounding box center [124, 120] width 4 height 4
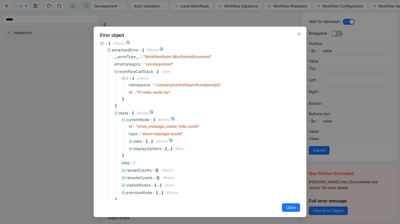
click at [131, 139] on span at bounding box center [131, 141] width 4 height 5
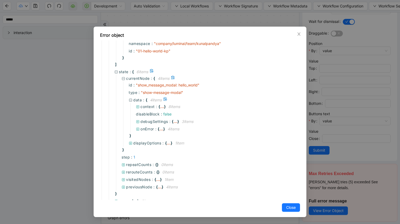
scroll to position [42, 0]
click at [148, 121] on span "debugSettings" at bounding box center [155, 120] width 28 height 5
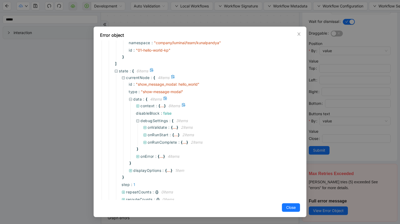
click at [140, 104] on div at bounding box center [138, 106] width 5 height 6
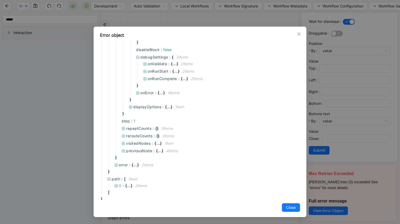
scroll to position [173, 0]
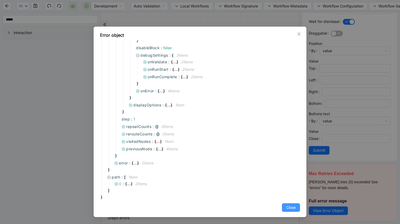
click at [292, 207] on span "Close" at bounding box center [291, 208] width 10 height 6
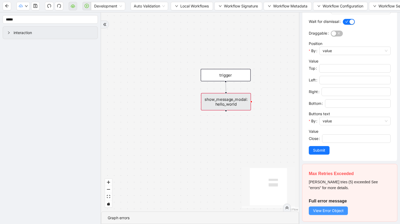
click at [341, 212] on span "View Error Object" at bounding box center [328, 211] width 31 height 6
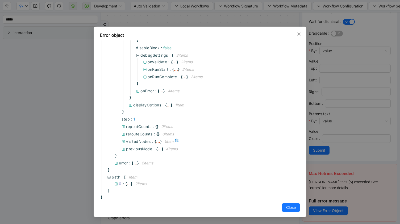
scroll to position [0, 0]
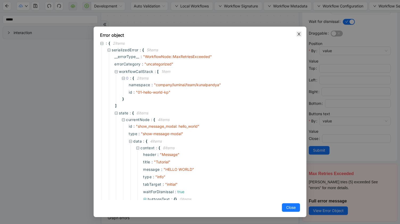
click at [301, 34] on icon "close" at bounding box center [299, 34] width 4 height 4
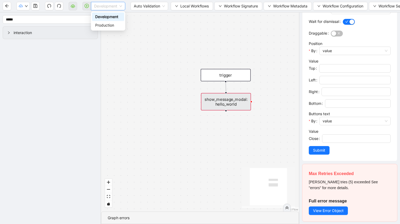
click at [118, 6] on span "Development" at bounding box center [108, 6] width 28 height 8
click at [157, 87] on div "trigger show_message_modal: hello_world" at bounding box center [200, 112] width 198 height 199
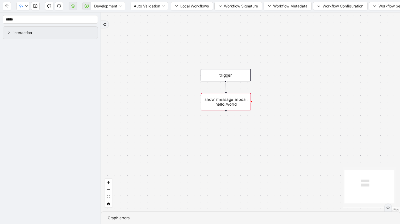
click at [120, 58] on div "trigger show_message_modal: hello_world" at bounding box center [250, 112] width 299 height 199
click at [33, 5] on button "button" at bounding box center [35, 6] width 9 height 9
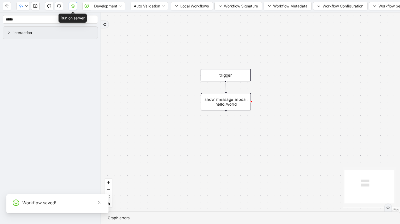
click at [73, 7] on icon "cloud-server" at bounding box center [73, 6] width 4 height 4
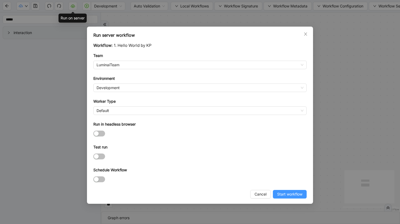
click at [292, 195] on span "Start workflow" at bounding box center [289, 194] width 25 height 6
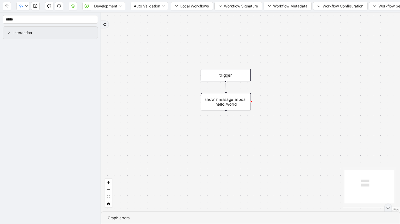
click at [234, 105] on div "show_message_modal: hello_world" at bounding box center [226, 101] width 50 height 17
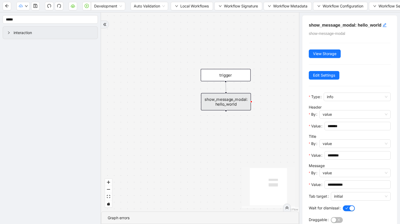
click at [276, 125] on div "trigger show_message_modal: hello_world" at bounding box center [200, 112] width 198 height 199
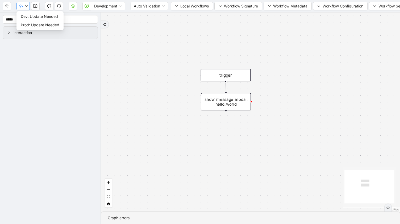
click at [26, 5] on icon "down" at bounding box center [26, 6] width 3 height 3
click at [64, 114] on aside "***** interaction Show Info Modal Show info modal. Show Object Modal Displays o…" at bounding box center [50, 119] width 101 height 212
click at [21, 32] on span "interaction" at bounding box center [54, 33] width 80 height 6
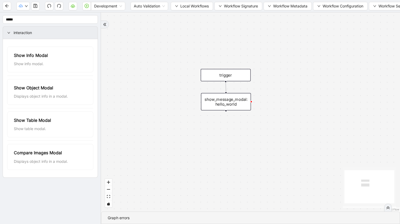
click at [107, 26] on div at bounding box center [105, 24] width 8 height 8
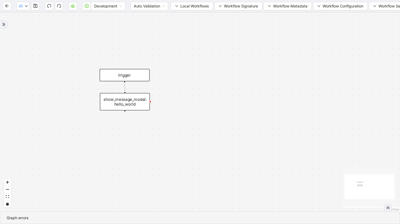
click at [362, 183] on icon "React Flow mini map" at bounding box center [369, 187] width 53 height 40
click at [6, 24] on div at bounding box center [4, 24] width 8 height 8
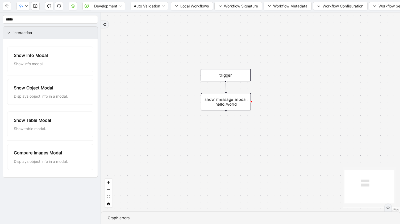
click at [134, 219] on div "Graph errors" at bounding box center [251, 218] width 286 height 6
click at [123, 215] on div "Graph errors" at bounding box center [251, 218] width 286 height 6
click at [108, 204] on icon "toggle interactivity" at bounding box center [108, 203] width 2 height 3
click at [110, 203] on icon "toggle interactivity" at bounding box center [108, 203] width 3 height 3
click at [109, 195] on icon "fit view" at bounding box center [108, 196] width 3 height 3
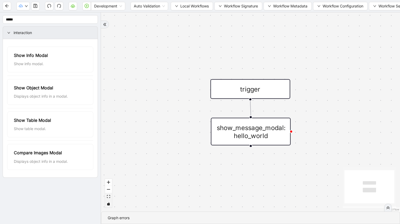
click at [109, 195] on icon "fit view" at bounding box center [108, 196] width 3 height 3
click at [120, 7] on span "Development" at bounding box center [108, 6] width 28 height 8
click at [33, 17] on span "Dev: Update Needed" at bounding box center [40, 17] width 39 height 6
click at [124, 8] on div "Development" at bounding box center [108, 6] width 34 height 9
click at [110, 19] on div "Development" at bounding box center [108, 17] width 26 height 6
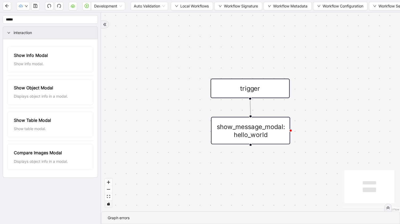
click at [273, 123] on div "show_message_modal: hello_world" at bounding box center [250, 130] width 79 height 27
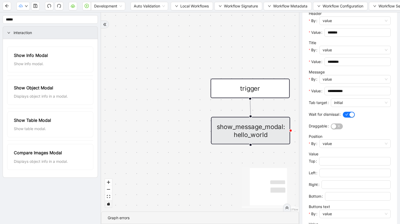
scroll to position [129, 0]
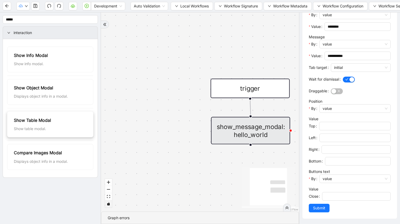
click at [40, 130] on div "Show table modal." at bounding box center [50, 129] width 73 height 6
click at [36, 156] on div "Compare Images Modal" at bounding box center [50, 153] width 73 height 7
click at [152, 8] on span "Auto Validation" at bounding box center [149, 6] width 31 height 8
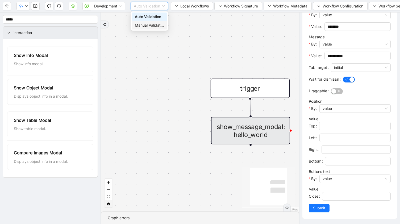
click at [152, 27] on div "Manual Validation" at bounding box center [149, 25] width 29 height 6
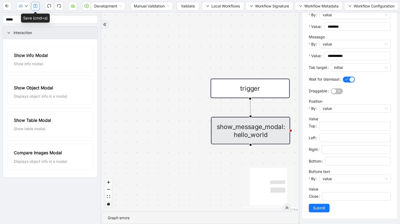
click at [35, 6] on icon "save" at bounding box center [35, 6] width 4 height 4
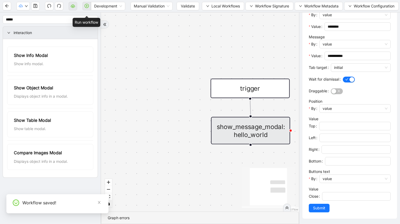
click at [88, 6] on span at bounding box center [87, 6] width 9 height 17
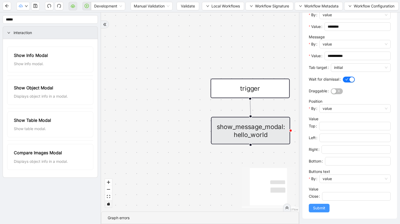
click at [313, 212] on button "Submit" at bounding box center [319, 208] width 21 height 9
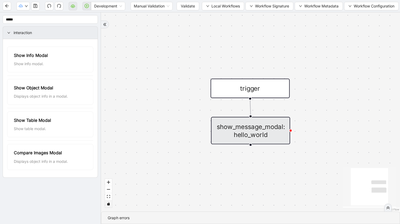
scroll to position [0, 0]
click at [88, 8] on span at bounding box center [87, 6] width 9 height 17
click at [163, 64] on div "trigger show_message_modal: hello_world" at bounding box center [250, 112] width 299 height 199
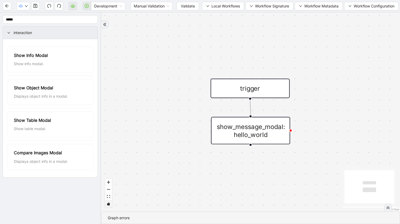
click at [279, 140] on div "show_message_modal: hello_world" at bounding box center [250, 130] width 79 height 27
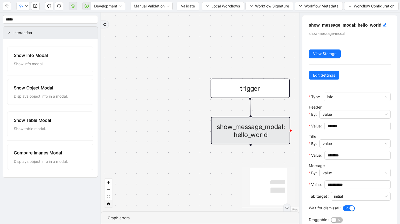
click at [259, 94] on div "trigger" at bounding box center [250, 88] width 79 height 19
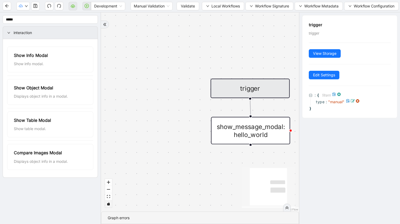
click at [338, 103] on span "" manual "" at bounding box center [337, 102] width 16 height 5
click at [353, 102] on icon at bounding box center [353, 101] width 4 height 4
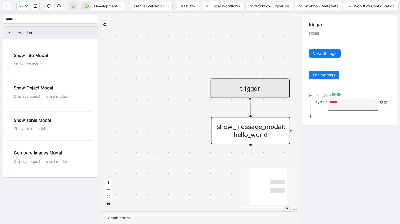
click at [329, 108] on textarea "******" at bounding box center [354, 105] width 50 height 12
click at [364, 133] on div "trigger trigger View Storage Edit Settings : { 1 item type : ****** }" at bounding box center [349, 119] width 101 height 212
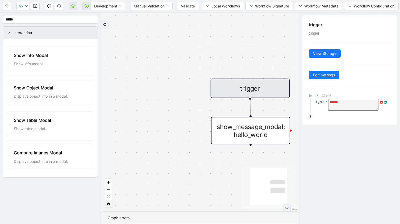
type textarea "*"
click at [380, 104] on icon at bounding box center [381, 102] width 3 height 3
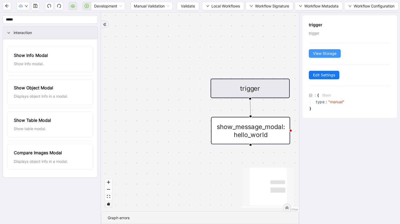
click at [322, 55] on span "View Storage" at bounding box center [324, 54] width 23 height 6
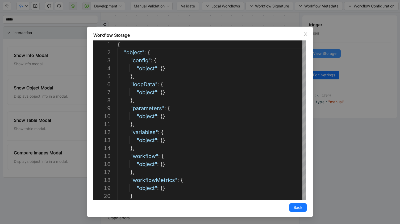
scroll to position [80, 0]
click at [303, 208] on button "Back" at bounding box center [298, 207] width 17 height 9
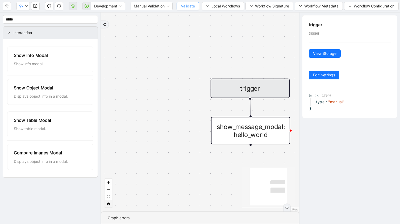
click at [186, 9] on button "Validate" at bounding box center [188, 6] width 23 height 9
click at [186, 9] on span "Validate" at bounding box center [188, 6] width 14 height 6
click at [88, 5] on icon "play-circle" at bounding box center [87, 6] width 4 height 4
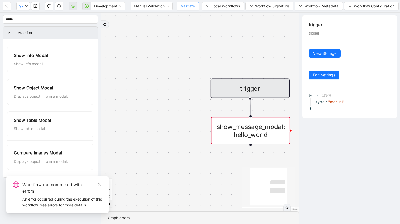
click at [186, 7] on span "Validate" at bounding box center [188, 6] width 14 height 6
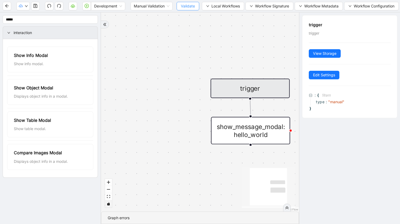
click at [186, 7] on span "Validate" at bounding box center [188, 6] width 14 height 6
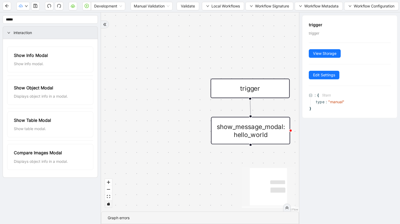
click at [219, 127] on div "show_message_modal: hello_world" at bounding box center [250, 130] width 79 height 27
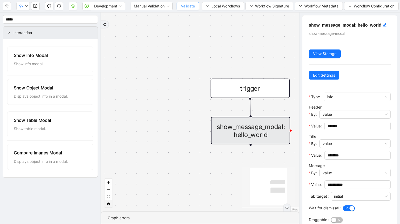
click at [186, 7] on span "Validate" at bounding box center [188, 6] width 14 height 6
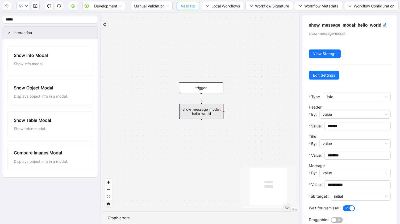
click at [192, 10] on button "Validate" at bounding box center [188, 6] width 23 height 9
click at [149, 5] on span "Manual Validation" at bounding box center [152, 6] width 36 height 8
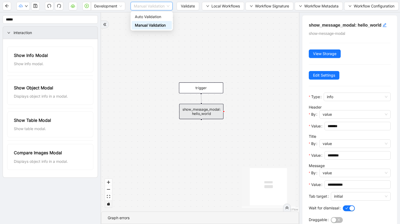
click at [157, 28] on div "Manual Validation" at bounding box center [152, 25] width 34 height 6
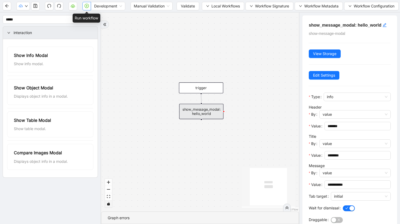
click at [87, 8] on icon "play-circle" at bounding box center [87, 6] width 4 height 4
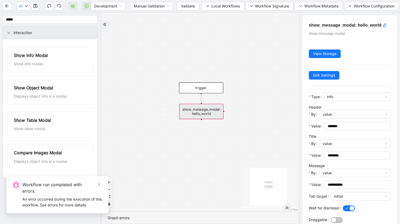
click at [56, 201] on div "An error occurred during the execution of this workflow. See errors for more de…" at bounding box center [62, 202] width 80 height 12
click at [287, 206] on div at bounding box center [287, 208] width 8 height 8
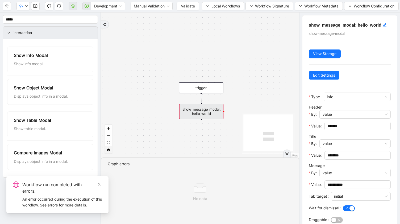
click at [202, 190] on icon at bounding box center [200, 190] width 12 height 6
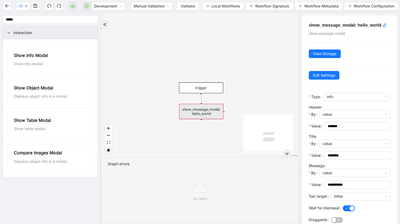
click at [107, 150] on icon "toggle interactivity" at bounding box center [108, 149] width 3 height 3
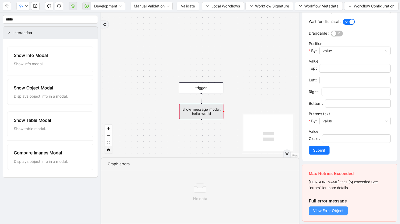
click at [330, 214] on button "View Error Object" at bounding box center [328, 211] width 39 height 9
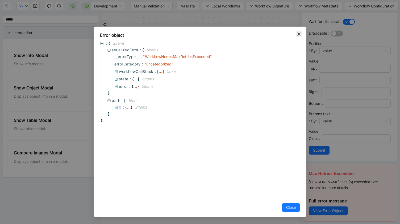
click at [301, 34] on icon "close" at bounding box center [299, 34] width 4 height 4
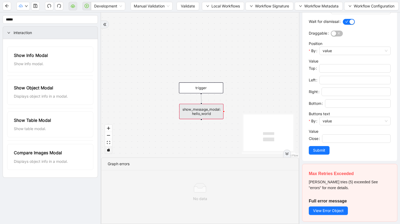
click at [218, 108] on div "show_message_modal: hello_world" at bounding box center [201, 111] width 44 height 15
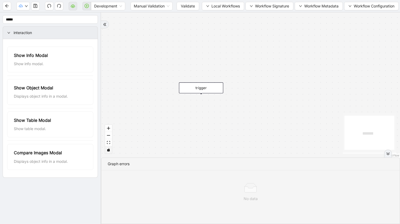
scroll to position [0, 0]
drag, startPoint x: 202, startPoint y: 93, endPoint x: 201, endPoint y: 103, distance: 9.6
click at [201, 93] on div "trigger" at bounding box center [201, 88] width 44 height 11
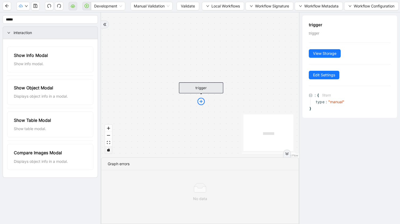
click at [201, 103] on icon "plus-circle" at bounding box center [201, 101] width 3 height 3
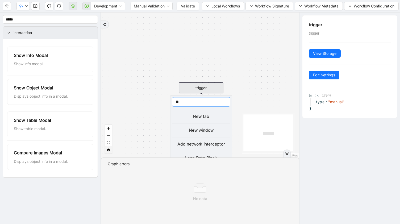
type input "***"
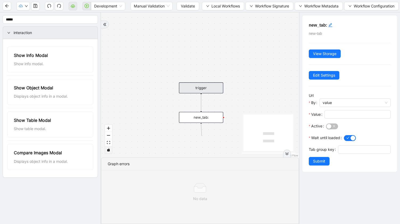
drag, startPoint x: 201, startPoint y: 123, endPoint x: 202, endPoint y: 136, distance: 12.3
click at [202, 136] on div "trigger new_tab:" at bounding box center [200, 85] width 198 height 145
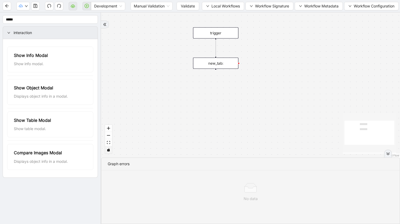
drag, startPoint x: 250, startPoint y: 79, endPoint x: 265, endPoint y: 25, distance: 55.7
click at [265, 25] on div "trigger new_tab:" at bounding box center [250, 85] width 299 height 145
click at [216, 69] on div at bounding box center [216, 69] width 2 height 2
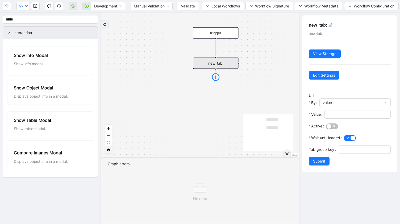
drag, startPoint x: 216, startPoint y: 69, endPoint x: 216, endPoint y: 78, distance: 9.1
click at [216, 69] on div "new_tab:" at bounding box center [216, 63] width 46 height 11
click at [216, 78] on icon "plus-circle" at bounding box center [215, 76] width 7 height 7
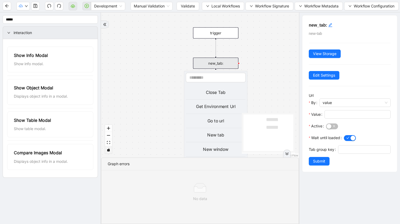
click at [216, 78] on input "text" at bounding box center [216, 78] width 60 height 10
type input "****"
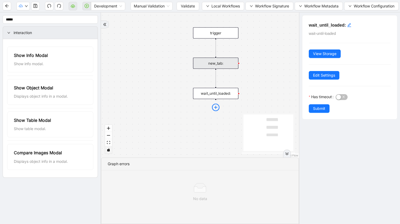
click at [216, 108] on icon "plus-circle" at bounding box center [215, 107] width 7 height 7
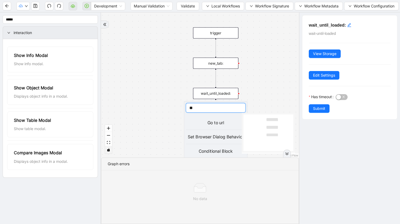
type input "***"
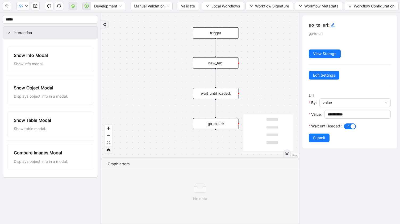
click at [223, 64] on div "new_tab:" at bounding box center [216, 62] width 46 height 11
click at [217, 67] on div "new_tab:" at bounding box center [216, 62] width 46 height 11
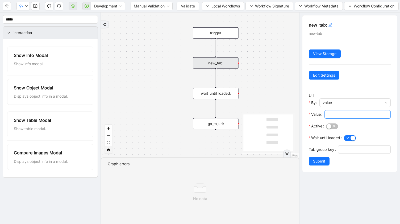
click at [354, 112] on input "Value" at bounding box center [357, 115] width 59 height 6
click at [315, 116] on span "Value" at bounding box center [316, 115] width 10 height 6
click at [328, 116] on input "Value" at bounding box center [357, 115] width 59 height 6
click at [341, 116] on input "Value" at bounding box center [357, 115] width 59 height 6
click at [323, 163] on span "Submit" at bounding box center [319, 161] width 12 height 6
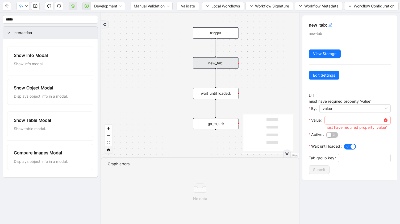
click at [374, 124] on span at bounding box center [358, 120] width 66 height 9
click at [318, 120] on span "Value" at bounding box center [316, 120] width 10 height 6
click at [328, 120] on input "Value" at bounding box center [355, 120] width 55 height 6
click at [318, 120] on span "Value" at bounding box center [316, 120] width 10 height 6
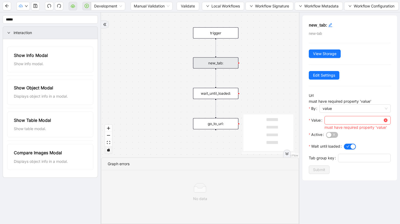
click at [328, 120] on input "Value" at bounding box center [355, 120] width 55 height 6
click at [318, 120] on span "Value" at bounding box center [316, 120] width 10 height 6
click at [328, 120] on input "Value" at bounding box center [355, 120] width 55 height 6
click at [285, 77] on div "trigger new_tab: wait_until_loaded: go_to_url:" at bounding box center [200, 85] width 198 height 145
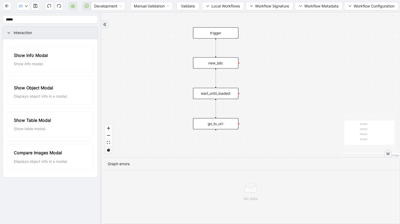
click at [221, 124] on div "go_to_url:" at bounding box center [216, 123] width 46 height 11
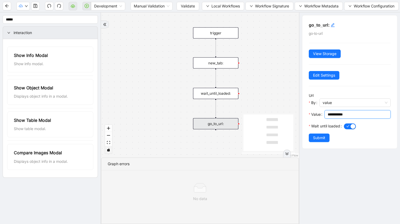
click at [339, 115] on input "**********" at bounding box center [357, 115] width 59 height 6
paste input "**********"
type input "**********"
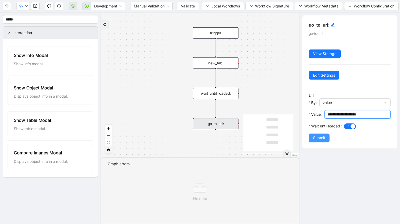
click at [318, 136] on span "Submit" at bounding box center [319, 138] width 12 height 6
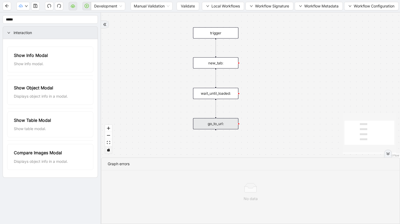
click at [214, 96] on div "wait_until_loaded:" at bounding box center [216, 93] width 46 height 11
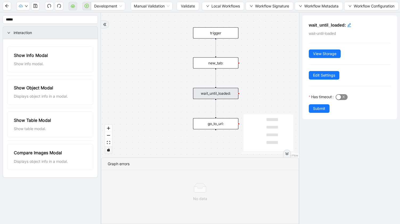
click at [341, 95] on div "button" at bounding box center [339, 97] width 5 height 5
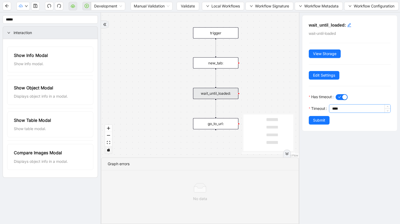
click at [341, 109] on input "****" at bounding box center [362, 109] width 58 height 8
click at [335, 106] on input "****" at bounding box center [362, 109] width 58 height 8
type input "****"
click at [318, 119] on span "Submit" at bounding box center [319, 120] width 12 height 6
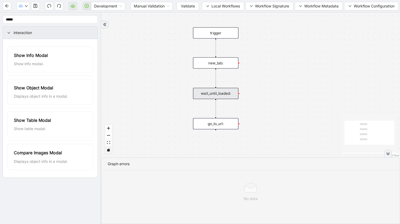
click at [213, 66] on div "new_tab:" at bounding box center [216, 62] width 46 height 11
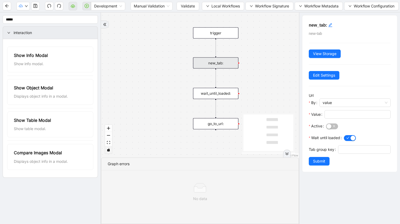
click at [276, 78] on div "trigger new_tab: wait_until_loaded: go_to_url:" at bounding box center [200, 85] width 198 height 145
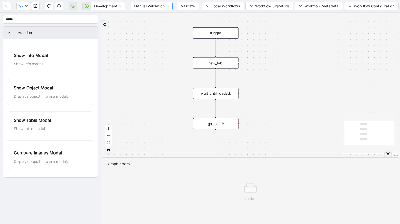
click at [154, 4] on span "Manual Validation" at bounding box center [152, 6] width 36 height 8
click at [151, 17] on div "Auto Validation" at bounding box center [152, 17] width 34 height 6
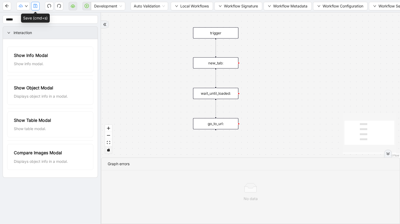
click at [35, 6] on icon "save" at bounding box center [36, 6] width 4 height 4
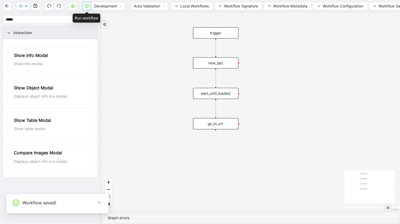
click at [86, 5] on icon "play-circle" at bounding box center [87, 6] width 4 height 4
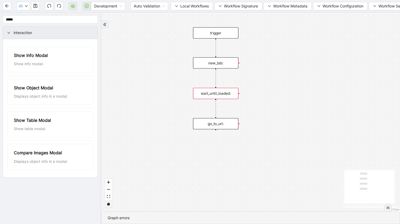
click at [388, 209] on icon "double-right" at bounding box center [389, 208] width 4 height 4
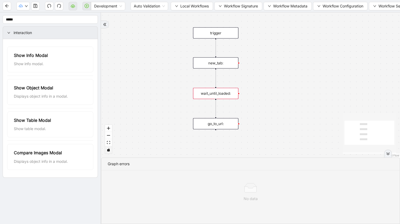
click at [203, 96] on div "wait_until_loaded:" at bounding box center [216, 93] width 46 height 11
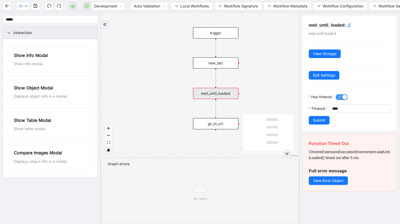
click at [344, 94] on span "button" at bounding box center [342, 97] width 12 height 6
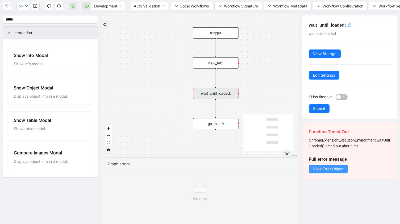
click at [331, 170] on span "View Error Object" at bounding box center [328, 169] width 31 height 6
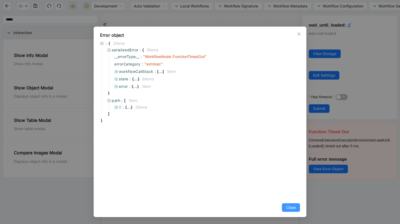
click at [290, 207] on span "Close" at bounding box center [291, 208] width 10 height 6
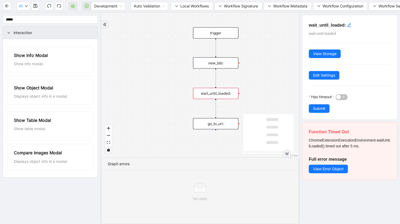
click at [215, 123] on div "go_to_url:" at bounding box center [216, 123] width 46 height 11
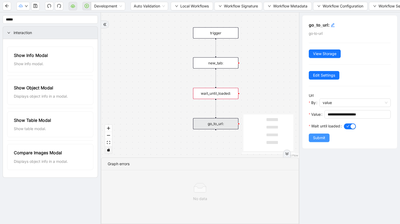
click at [318, 139] on span "Submit" at bounding box center [319, 138] width 12 height 6
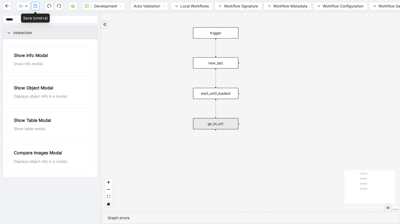
click at [33, 6] on icon "save" at bounding box center [35, 6] width 4 height 4
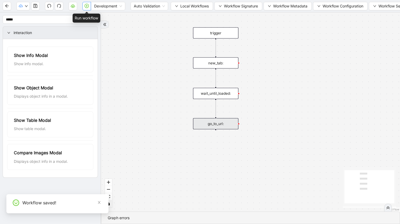
click at [87, 6] on icon "play-circle" at bounding box center [87, 6] width 2 height 2
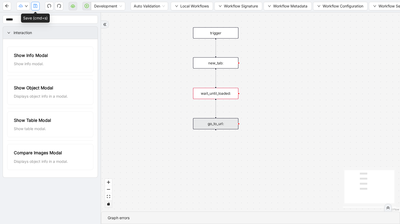
click at [36, 6] on icon "save" at bounding box center [35, 6] width 4 height 4
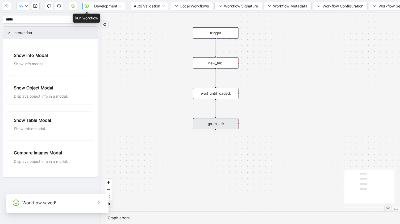
click at [85, 7] on icon "play-circle" at bounding box center [87, 6] width 4 height 4
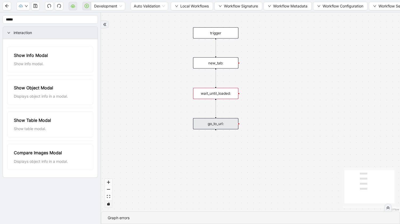
click at [214, 95] on div "wait_until_loaded:" at bounding box center [216, 93] width 46 height 11
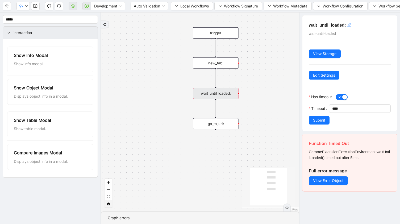
click at [337, 141] on h5 "Function Timed Out" at bounding box center [350, 144] width 82 height 6
click at [327, 180] on span "View Error Object" at bounding box center [328, 181] width 31 height 6
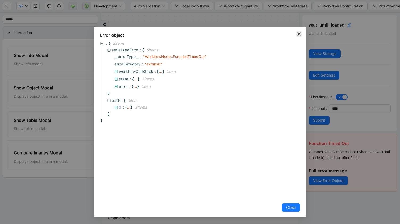
click at [301, 33] on span "Close" at bounding box center [299, 34] width 6 height 6
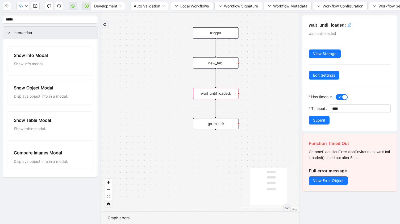
click at [214, 64] on div "new_tab:" at bounding box center [216, 62] width 46 height 11
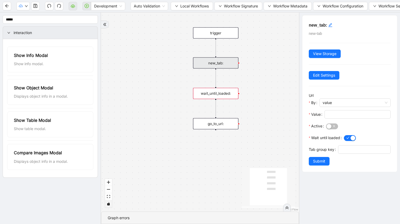
click at [207, 94] on div "wait_until_loaded:" at bounding box center [216, 93] width 46 height 11
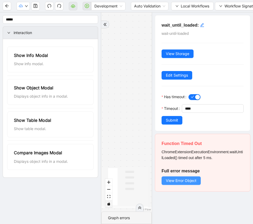
click at [184, 182] on span "View Error Object" at bounding box center [181, 181] width 31 height 6
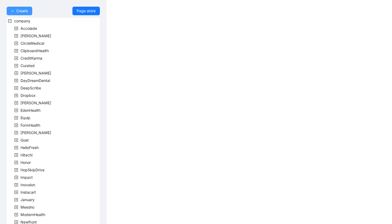
click at [24, 14] on button "Create" at bounding box center [20, 11] width 26 height 9
click at [21, 22] on span "Workflow" at bounding box center [19, 22] width 17 height 6
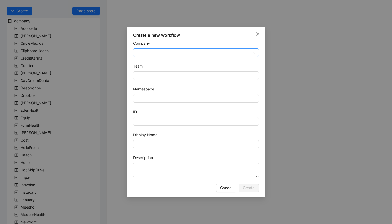
click at [151, 54] on input "Company" at bounding box center [195, 53] width 119 height 8
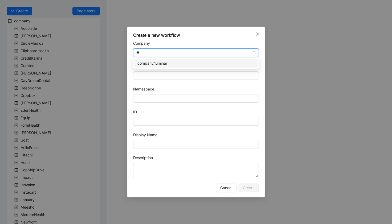
type input "***"
click at [159, 65] on div "company/luminai" at bounding box center [195, 63] width 117 height 6
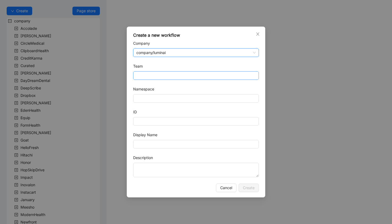
click at [159, 76] on input "Team" at bounding box center [195, 76] width 119 height 8
click at [258, 34] on icon "close" at bounding box center [257, 33] width 3 height 3
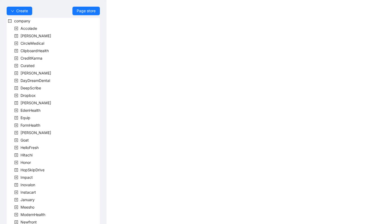
click at [167, 83] on body "Create Page store company Accolade Alma CircleMedical ClipboardHealth CreditKar…" at bounding box center [196, 112] width 392 height 224
click at [19, 12] on span "Create" at bounding box center [22, 11] width 12 height 6
click at [18, 22] on span "Workflow" at bounding box center [19, 22] width 17 height 6
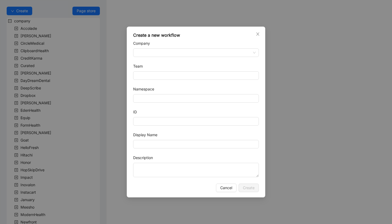
click at [154, 48] on div "Company" at bounding box center [196, 44] width 126 height 8
click at [154, 51] on input "Company" at bounding box center [195, 53] width 119 height 8
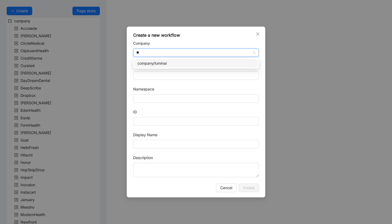
type input "***"
click at [160, 64] on div "company/luminai" at bounding box center [195, 63] width 117 height 6
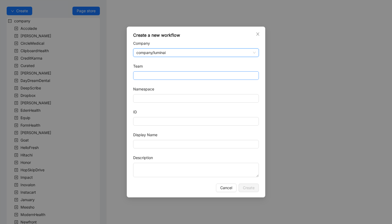
click at [159, 73] on input "Team" at bounding box center [195, 76] width 119 height 8
type input "**********"
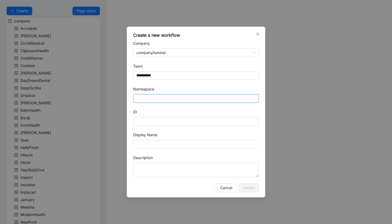
click at [166, 99] on input "Namespace" at bounding box center [196, 98] width 126 height 9
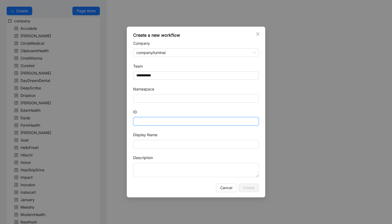
click at [228, 120] on input "ID" at bounding box center [196, 121] width 126 height 9
type input "**********"
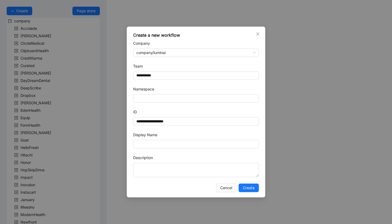
click at [225, 150] on form "**********" at bounding box center [196, 108] width 126 height 137
click at [224, 145] on input "Display Name" at bounding box center [196, 144] width 126 height 9
type input "**********"
click at [216, 177] on textarea "Description" at bounding box center [196, 170] width 126 height 14
type textarea "**********"
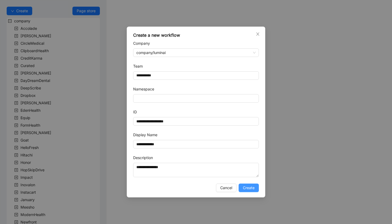
click at [253, 190] on span "Create" at bounding box center [249, 188] width 12 height 6
click at [247, 187] on span "Create" at bounding box center [249, 188] width 12 height 6
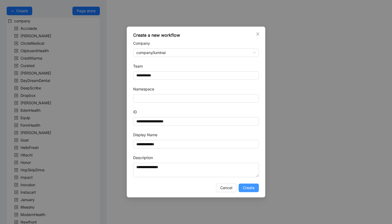
click at [247, 187] on span "Create" at bounding box center [249, 188] width 12 height 6
click at [191, 96] on input "Namespace" at bounding box center [196, 98] width 126 height 9
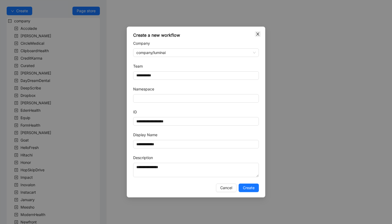
click at [257, 34] on icon "close" at bounding box center [258, 34] width 4 height 4
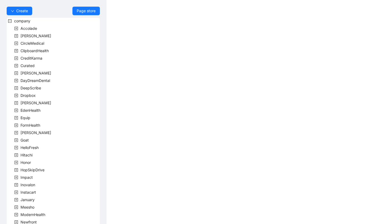
scroll to position [121, 0]
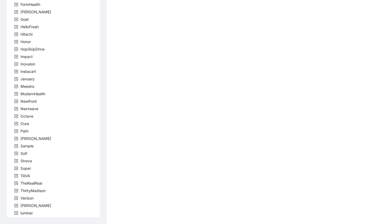
click at [17, 212] on icon "plus-square" at bounding box center [16, 213] width 3 height 3
click at [17, 213] on icon "minus-square" at bounding box center [16, 213] width 4 height 4
click at [17, 213] on icon "plus-square" at bounding box center [16, 213] width 4 height 4
click at [26, 213] on span "luminai" at bounding box center [26, 213] width 12 height 5
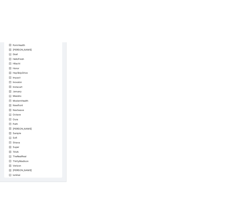
scroll to position [0, 0]
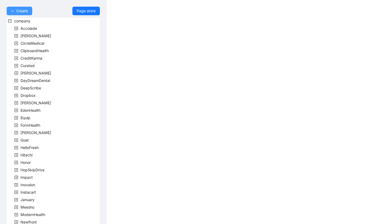
click at [24, 11] on span "Create" at bounding box center [22, 11] width 12 height 6
click at [24, 22] on span "Workflow" at bounding box center [19, 22] width 17 height 6
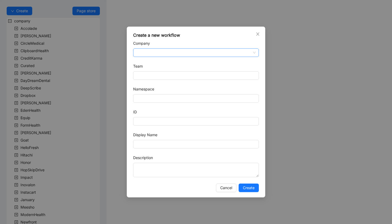
click at [150, 52] on input "Company" at bounding box center [195, 53] width 119 height 8
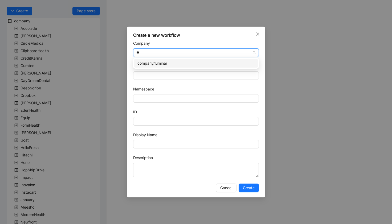
type input "***"
click at [157, 65] on div "company/luminai" at bounding box center [195, 63] width 117 height 6
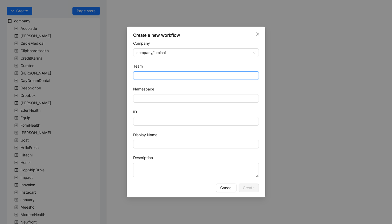
click at [159, 75] on input "Team" at bounding box center [195, 76] width 119 height 8
type input "**********"
click at [179, 120] on input "ID" at bounding box center [196, 121] width 126 height 9
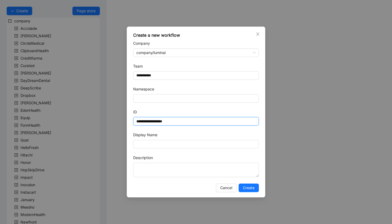
click at [151, 120] on input "**********" at bounding box center [196, 121] width 126 height 9
type input "**********"
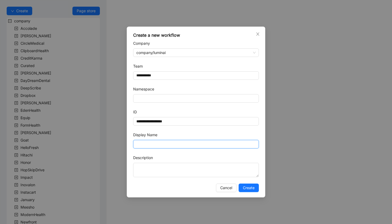
click at [149, 145] on input "Display Name" at bounding box center [196, 144] width 126 height 9
paste input "**********"
type input "**********"
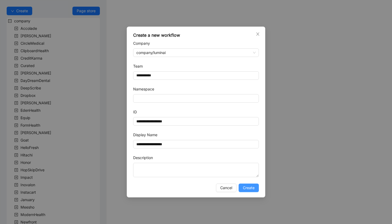
click at [246, 189] on span "Create" at bounding box center [249, 188] width 12 height 6
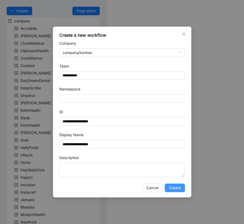
click at [175, 186] on span "Create" at bounding box center [175, 188] width 12 height 6
click at [183, 34] on icon "close" at bounding box center [184, 34] width 4 height 4
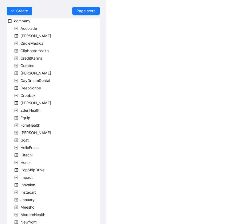
click at [11, 21] on icon "minus-square" at bounding box center [10, 21] width 4 height 4
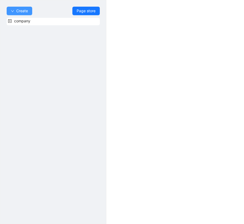
click at [17, 11] on span "Create" at bounding box center [22, 11] width 12 height 6
click at [84, 8] on span "Page store" at bounding box center [86, 11] width 19 height 6
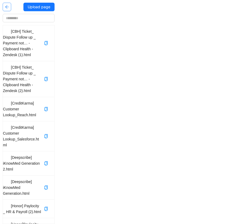
click at [7, 10] on button "button" at bounding box center [7, 7] width 9 height 9
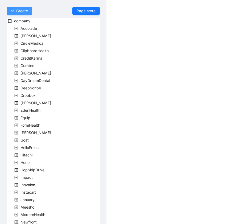
click at [19, 12] on span "Create" at bounding box center [22, 11] width 12 height 6
click at [29, 31] on li "Company" at bounding box center [19, 30] width 23 height 9
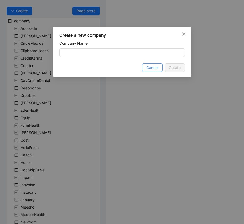
click at [150, 67] on span "Cancel" at bounding box center [152, 68] width 12 height 6
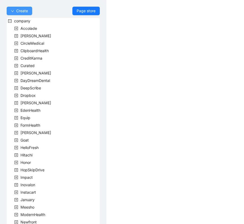
click at [27, 11] on span "Create" at bounding box center [22, 11] width 12 height 6
click at [26, 22] on span "Workflow" at bounding box center [19, 22] width 17 height 6
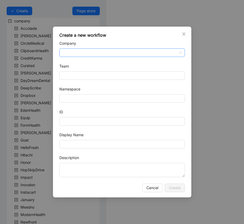
click at [119, 54] on input "Company" at bounding box center [122, 53] width 119 height 8
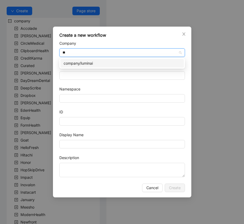
type input "***"
click at [115, 65] on div "company/luminai" at bounding box center [122, 63] width 117 height 6
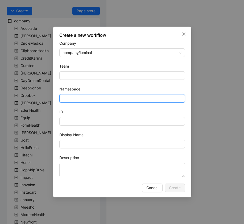
click at [110, 97] on input "Namespace" at bounding box center [122, 98] width 126 height 9
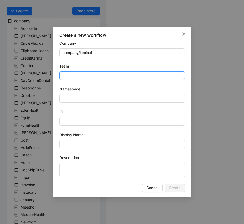
click at [109, 78] on input "Team" at bounding box center [122, 76] width 119 height 8
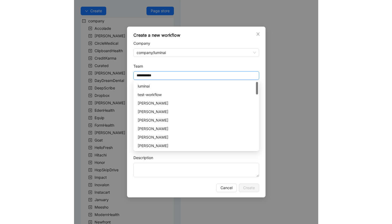
scroll to position [326, 0]
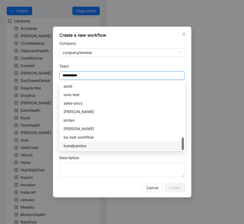
type input "**********"
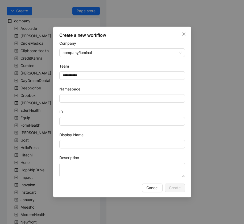
click at [145, 63] on div "Team" at bounding box center [122, 67] width 126 height 8
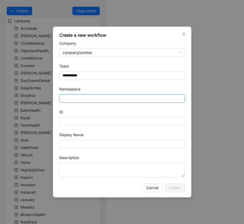
click at [107, 100] on input "Namespace" at bounding box center [122, 98] width 126 height 9
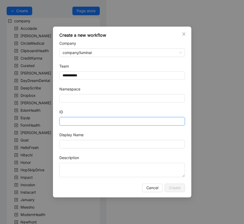
click at [112, 122] on input "ID" at bounding box center [122, 121] width 126 height 9
click at [94, 120] on input "**********" at bounding box center [122, 121] width 126 height 9
type input "**********"
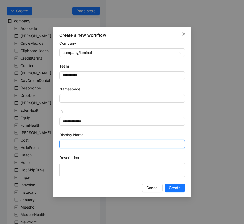
click at [91, 147] on input "Display Name" at bounding box center [122, 144] width 126 height 9
paste input "**********"
click at [66, 145] on input "**********" at bounding box center [122, 144] width 126 height 9
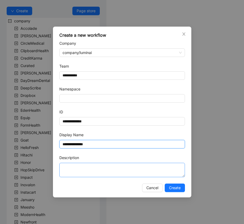
type input "**********"
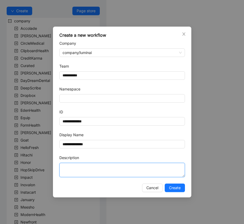
click at [84, 173] on textarea "Description" at bounding box center [122, 170] width 126 height 14
type textarea "**********"
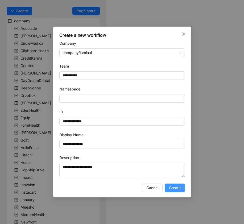
click at [173, 188] on span "Create" at bounding box center [175, 188] width 12 height 6
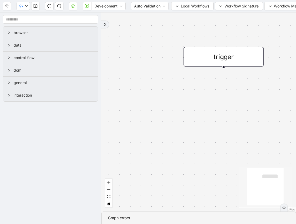
click at [223, 67] on div at bounding box center [223, 66] width 3 height 3
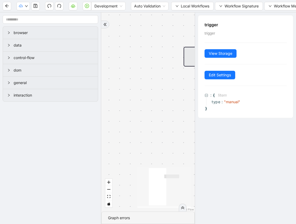
click at [176, 129] on div "trigger" at bounding box center [147, 112] width 93 height 199
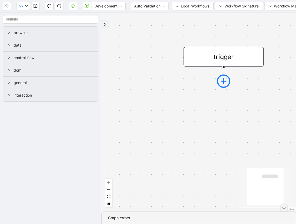
click at [223, 79] on icon "plus-circle" at bounding box center [223, 81] width 6 height 6
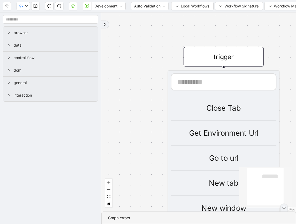
click at [233, 133] on div "Get Environment Url" at bounding box center [223, 134] width 105 height 12
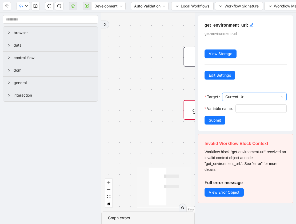
click at [243, 97] on span "Current Url" at bounding box center [254, 97] width 58 height 8
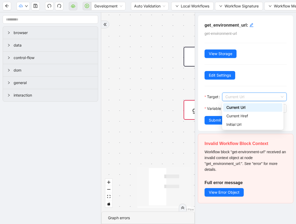
click at [244, 107] on div "Current Url" at bounding box center [252, 108] width 53 height 6
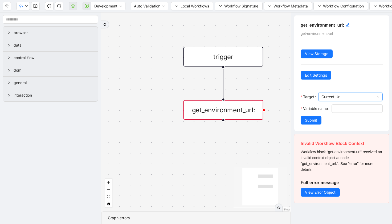
click at [244, 115] on div "get_environment_url:" at bounding box center [223, 110] width 80 height 20
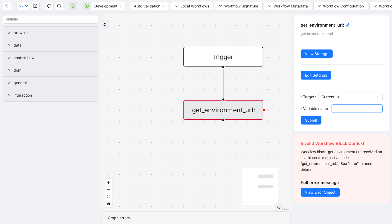
click at [244, 112] on input "Variable name" at bounding box center [357, 109] width 44 height 6
click at [244, 114] on div "get_environment_url:" at bounding box center [223, 110] width 80 height 20
click at [219, 110] on div "get_environment_url:" at bounding box center [223, 110] width 80 height 20
click at [244, 77] on span "Edit Settings" at bounding box center [316, 75] width 22 height 6
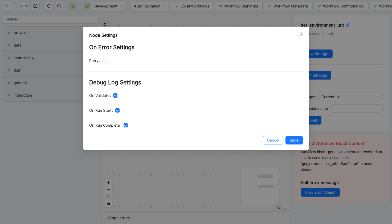
click at [244, 137] on button "Cancel" at bounding box center [273, 140] width 20 height 9
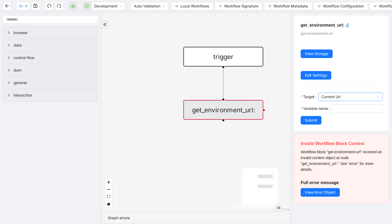
click at [244, 97] on span "Current Url" at bounding box center [350, 97] width 58 height 8
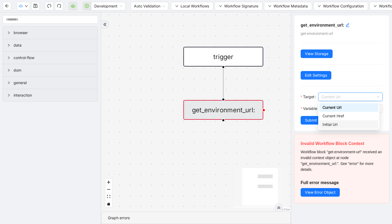
click at [244, 122] on div "Initial Url" at bounding box center [348, 125] width 53 height 6
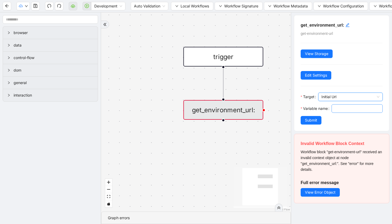
click at [244, 112] on input "Variable name" at bounding box center [357, 109] width 44 height 6
paste input "**********"
type input "**********"
click at [240, 111] on div "get_environment_url:" at bounding box center [224, 110] width 80 height 20
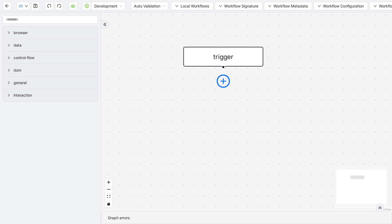
click at [223, 83] on icon "plus-circle" at bounding box center [223, 81] width 6 height 6
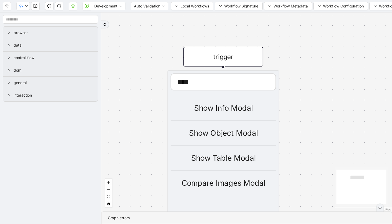
type input "****"
click at [234, 109] on div "Show Info Modal" at bounding box center [223, 108] width 105 height 12
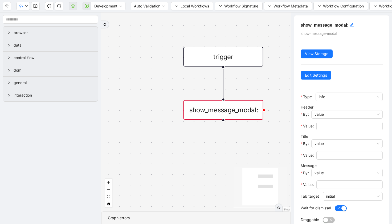
click at [237, 112] on div "show_message_modal:" at bounding box center [223, 110] width 80 height 20
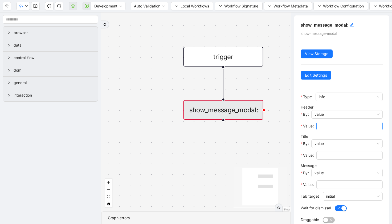
click at [244, 124] on input "Value" at bounding box center [348, 126] width 59 height 6
type input "*******"
click at [244, 155] on input "Value" at bounding box center [348, 156] width 59 height 6
type input "********"
click at [244, 181] on span at bounding box center [349, 185] width 66 height 9
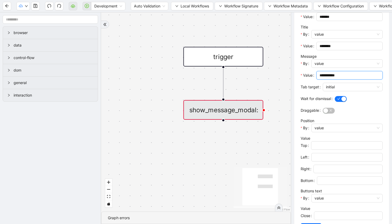
scroll to position [198, 0]
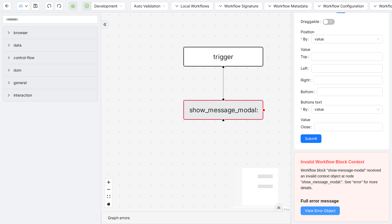
type input "**********"
click at [244, 212] on span "View Error Object" at bounding box center [320, 211] width 31 height 6
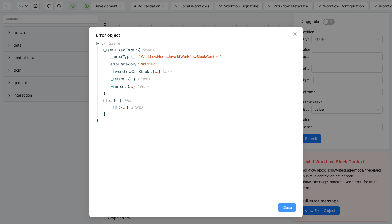
click at [244, 209] on span "Close" at bounding box center [287, 208] width 10 height 6
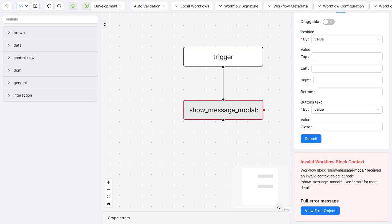
click at [244, 186] on div "Workflow block "show-message-modal" received an invalid context object at node …" at bounding box center [342, 178] width 82 height 23
click at [244, 213] on span "View Error Object" at bounding box center [320, 211] width 31 height 6
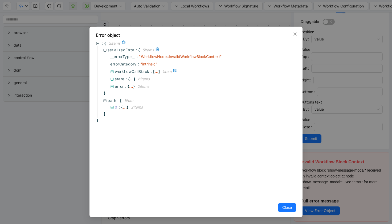
click at [113, 71] on icon at bounding box center [112, 72] width 4 height 4
click at [118, 78] on icon at bounding box center [119, 79] width 4 height 4
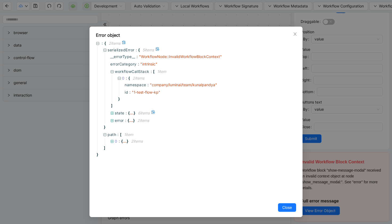
click at [112, 112] on icon at bounding box center [112, 113] width 3 height 3
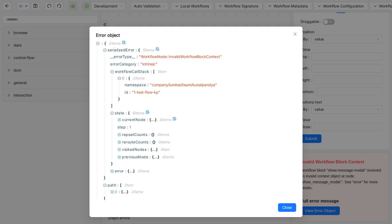
click at [119, 120] on icon at bounding box center [119, 120] width 4 height 4
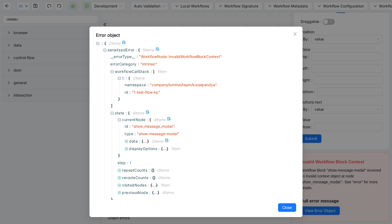
click at [127, 142] on icon at bounding box center [127, 142] width 4 height 4
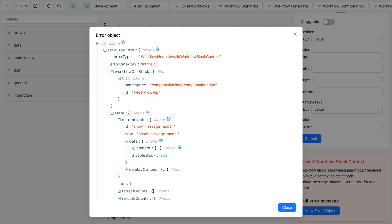
click at [134, 149] on icon at bounding box center [134, 148] width 4 height 4
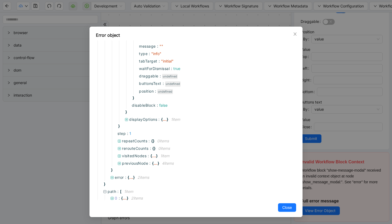
scroll to position [137, 0]
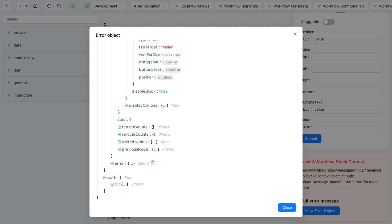
click at [112, 164] on icon at bounding box center [112, 164] width 4 height 4
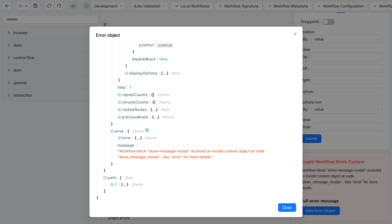
scroll to position [170, 0]
click at [112, 183] on icon at bounding box center [112, 185] width 4 height 4
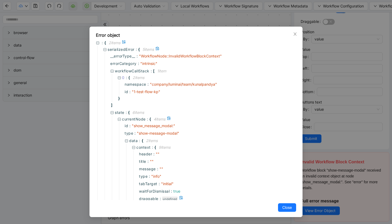
scroll to position [0, 0]
click at [244, 209] on span "Close" at bounding box center [287, 208] width 10 height 6
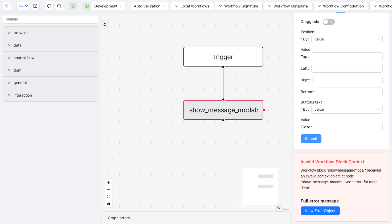
click at [244, 140] on span "Submit" at bounding box center [311, 139] width 12 height 6
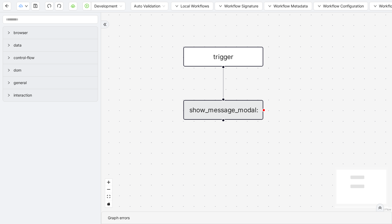
click at [227, 113] on div "show_message_modal:" at bounding box center [223, 110] width 80 height 20
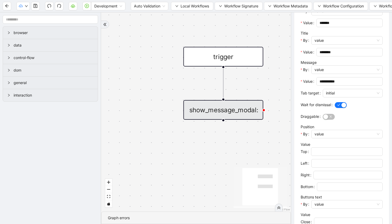
scroll to position [129, 0]
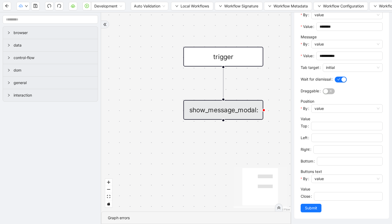
click at [241, 56] on div "trigger" at bounding box center [223, 57] width 80 height 20
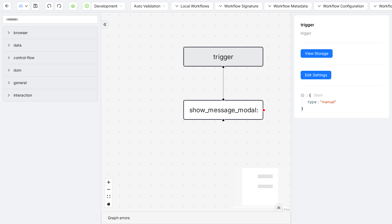
click at [227, 57] on div "trigger" at bounding box center [223, 57] width 80 height 20
click at [87, 6] on icon "play-circle" at bounding box center [87, 6] width 2 height 2
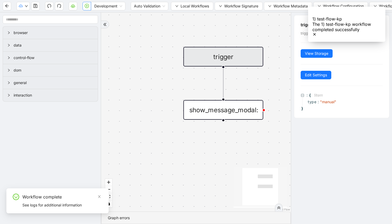
click at [228, 108] on div "show_message_modal:" at bounding box center [223, 110] width 80 height 20
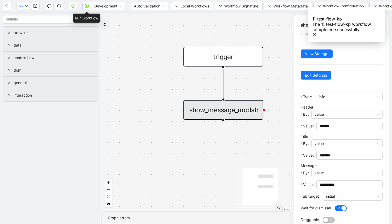
click at [86, 5] on icon "play-circle" at bounding box center [87, 6] width 4 height 4
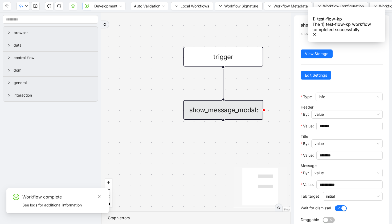
click at [244, 33] on icon "Notifications (F8)" at bounding box center [314, 34] width 2 height 2
